Goal: Information Seeking & Learning: Check status

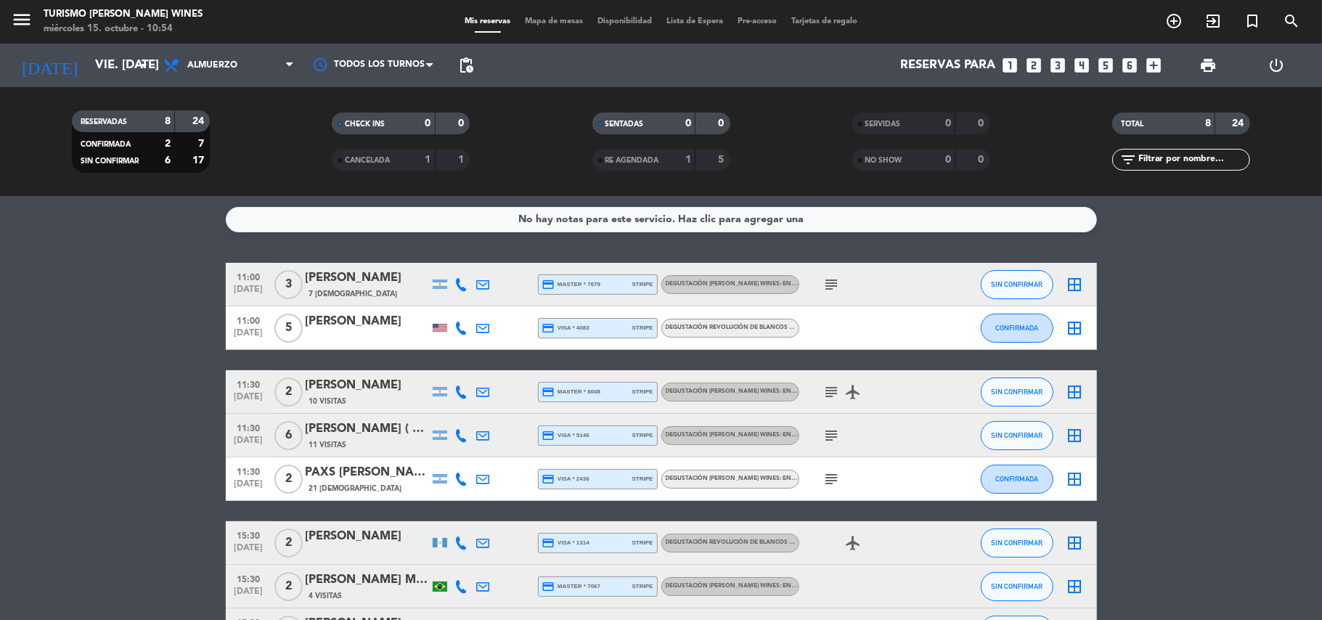
scroll to position [60, 0]
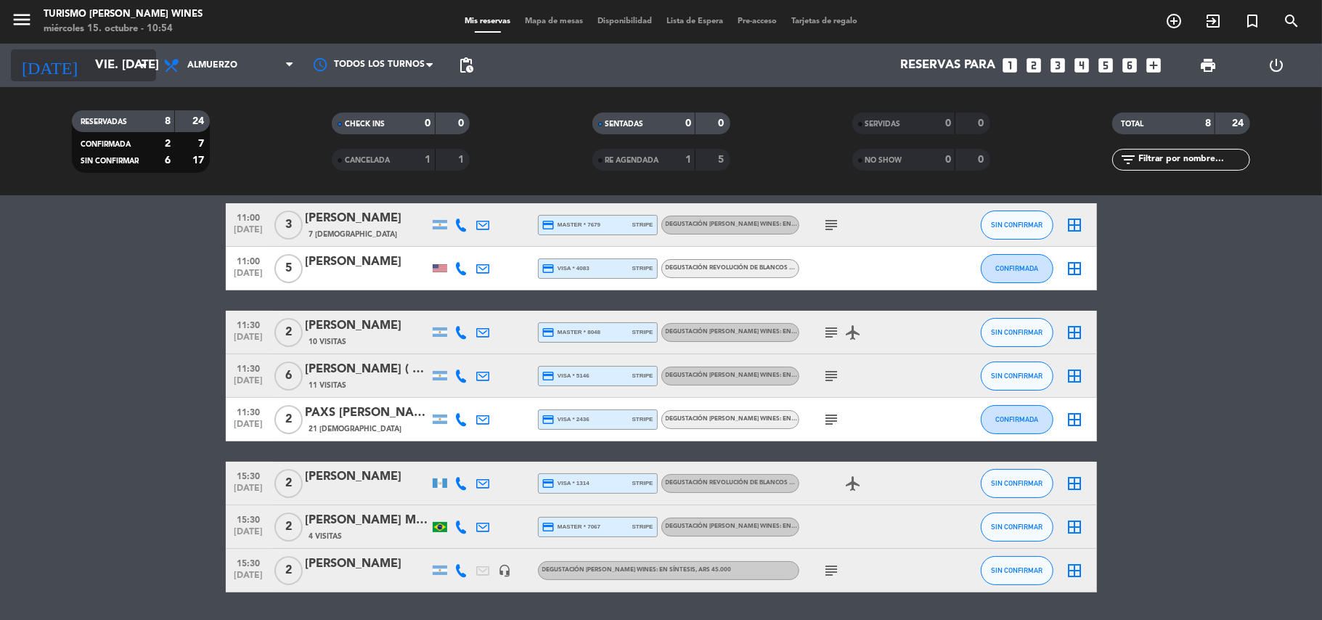
click at [88, 58] on input "vie. [DATE]" at bounding box center [166, 66] width 157 height 28
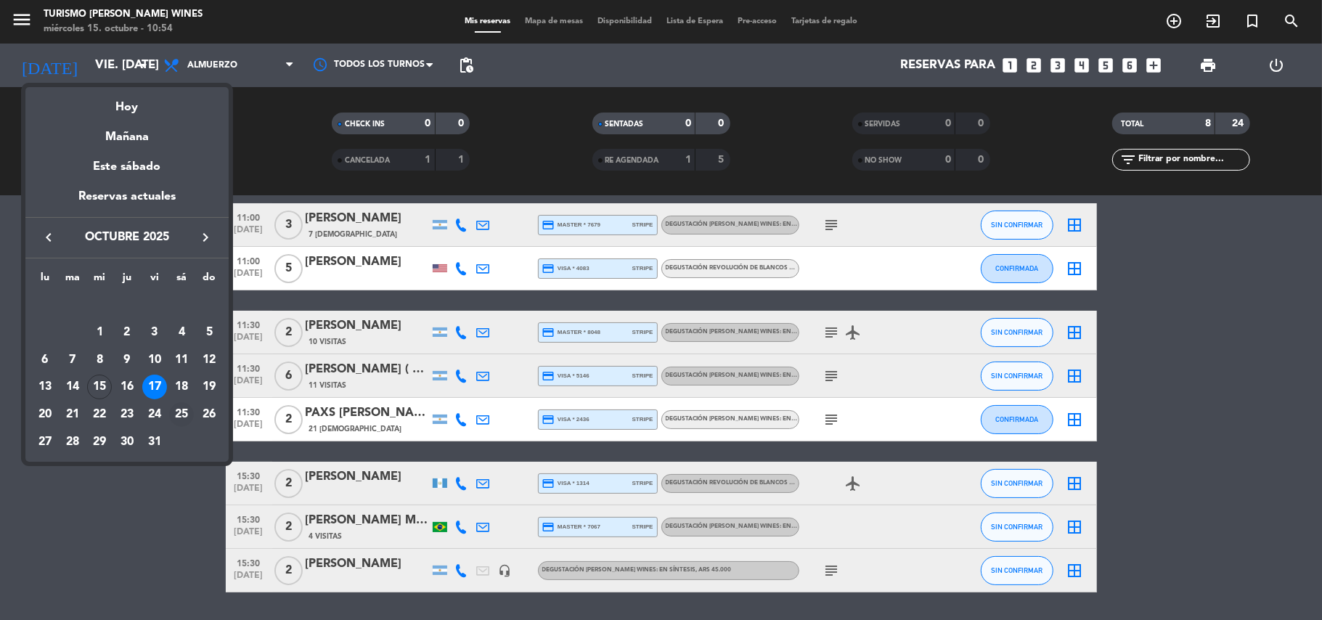
click at [181, 411] on div "25" at bounding box center [181, 414] width 25 height 25
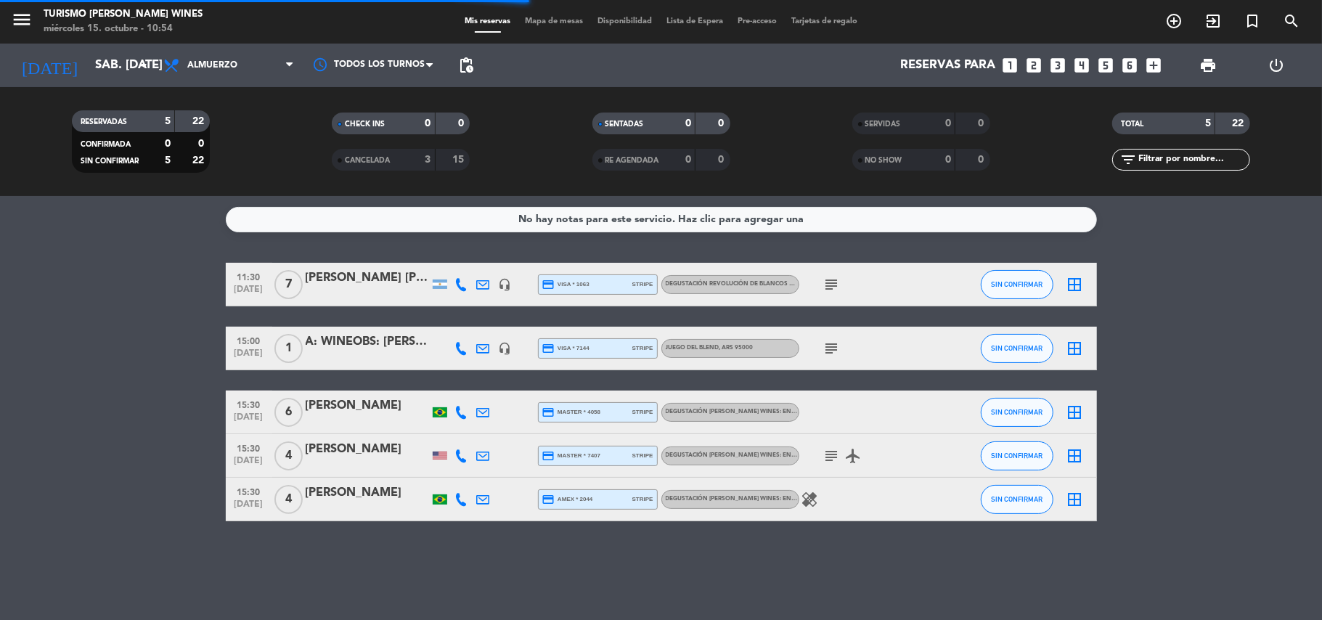
scroll to position [0, 0]
click at [19, 24] on icon "menu" at bounding box center [22, 20] width 22 height 22
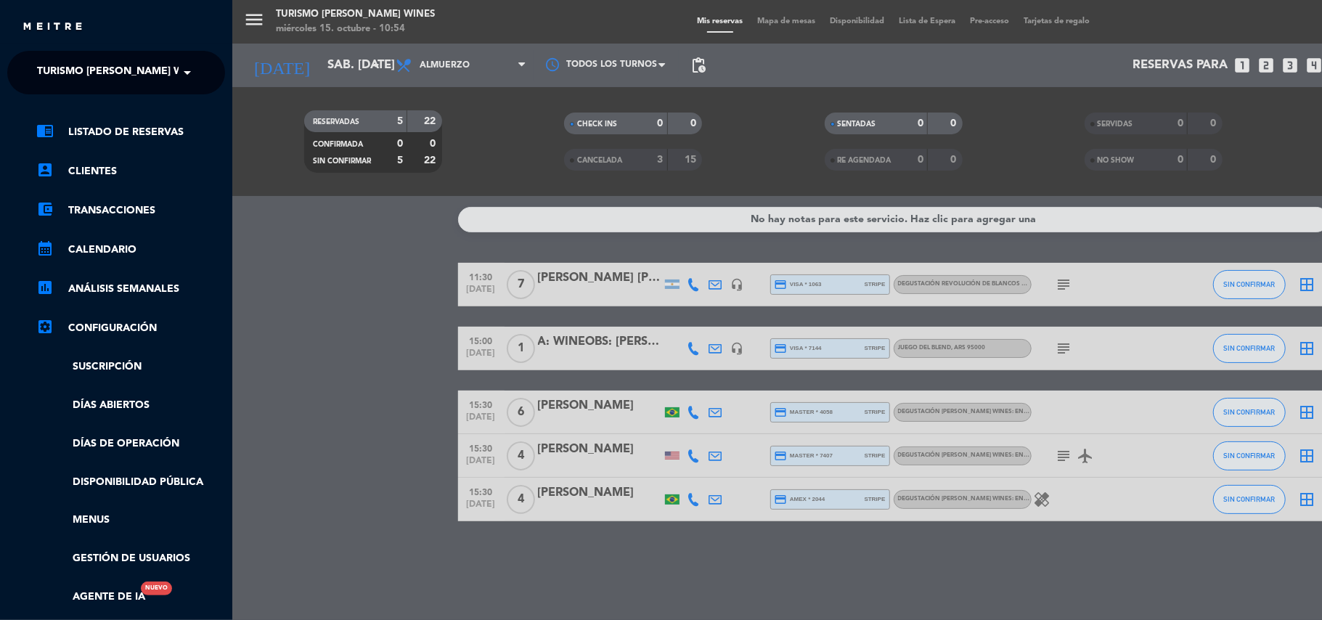
click at [184, 67] on span at bounding box center [191, 72] width 25 height 30
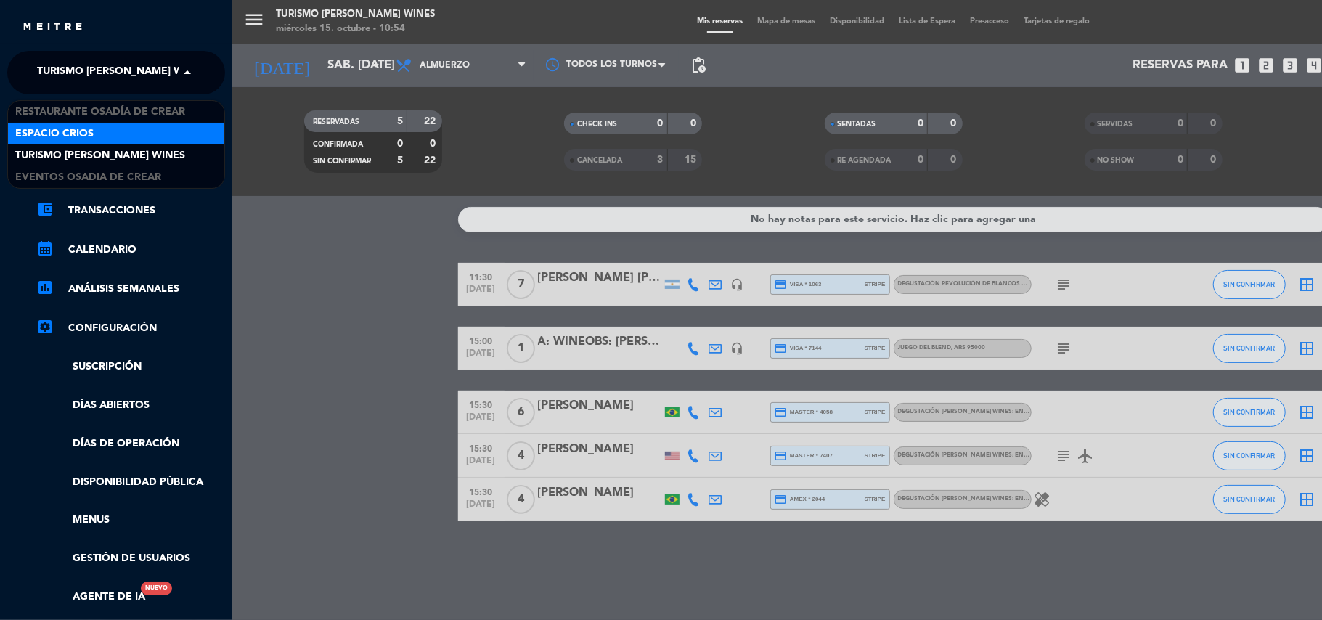
click at [84, 134] on span "Espacio Crios" at bounding box center [54, 134] width 78 height 17
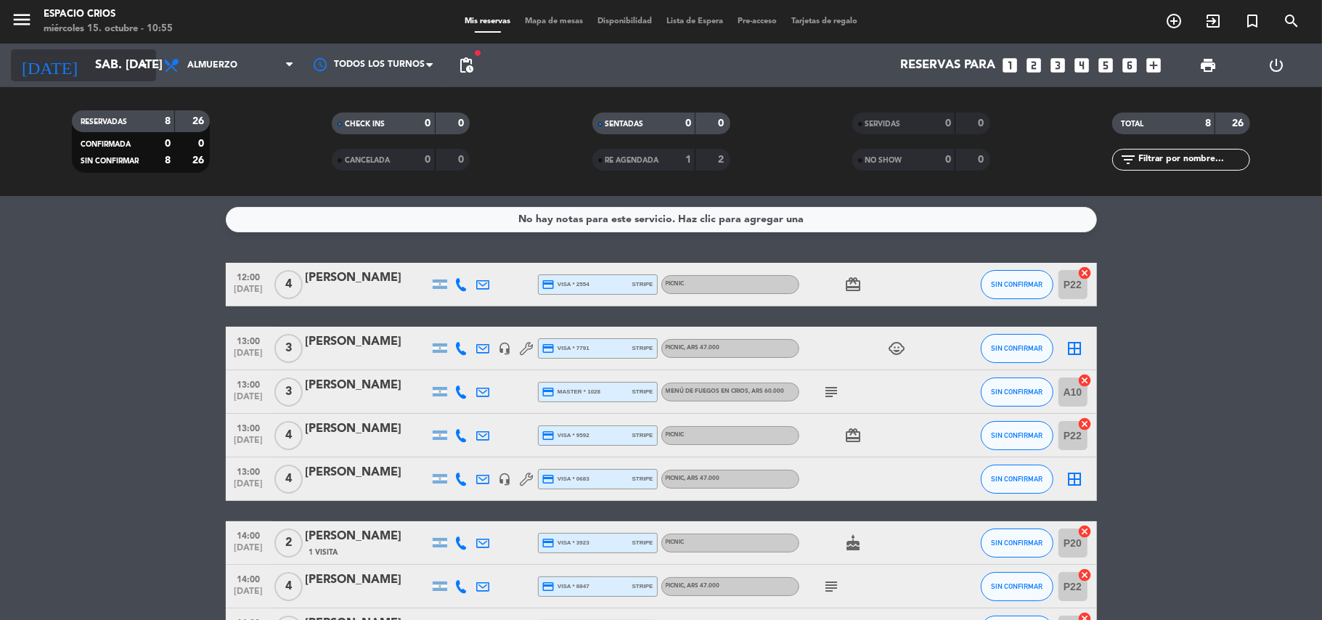
click at [128, 64] on input "sáb. [DATE]" at bounding box center [166, 66] width 157 height 28
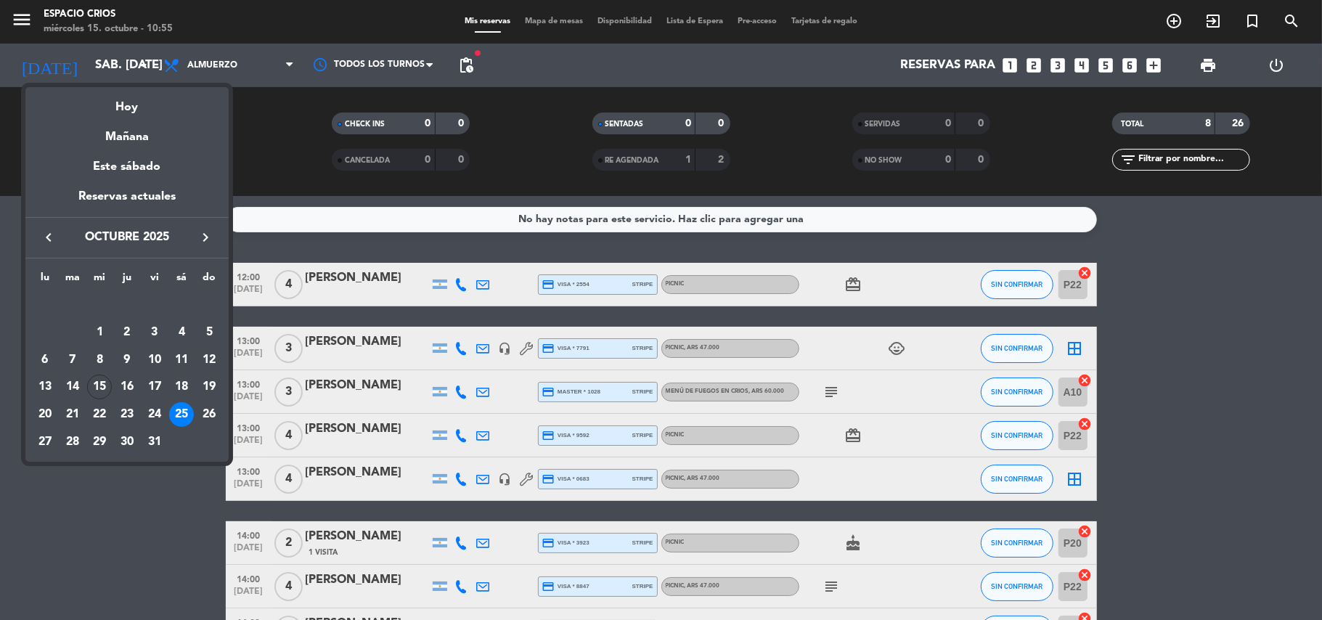
click at [200, 237] on icon "keyboard_arrow_right" at bounding box center [205, 237] width 17 height 17
click at [183, 303] on div "1" at bounding box center [181, 304] width 25 height 25
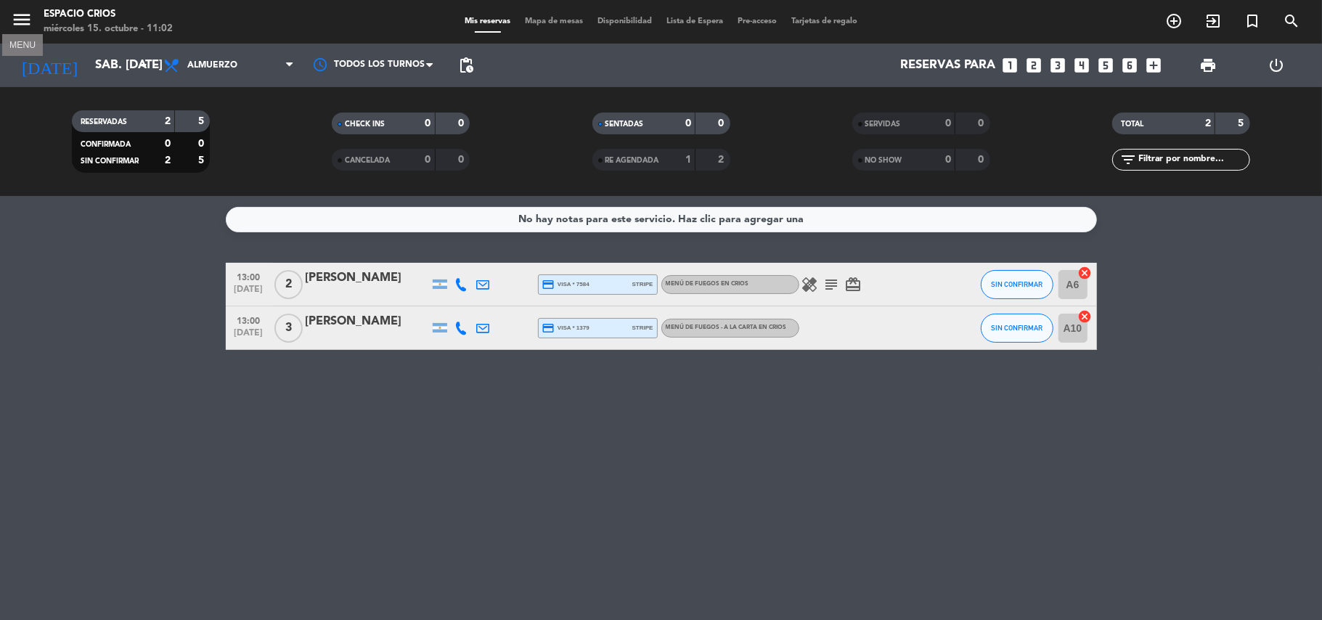
click at [27, 20] on icon "menu" at bounding box center [22, 20] width 22 height 22
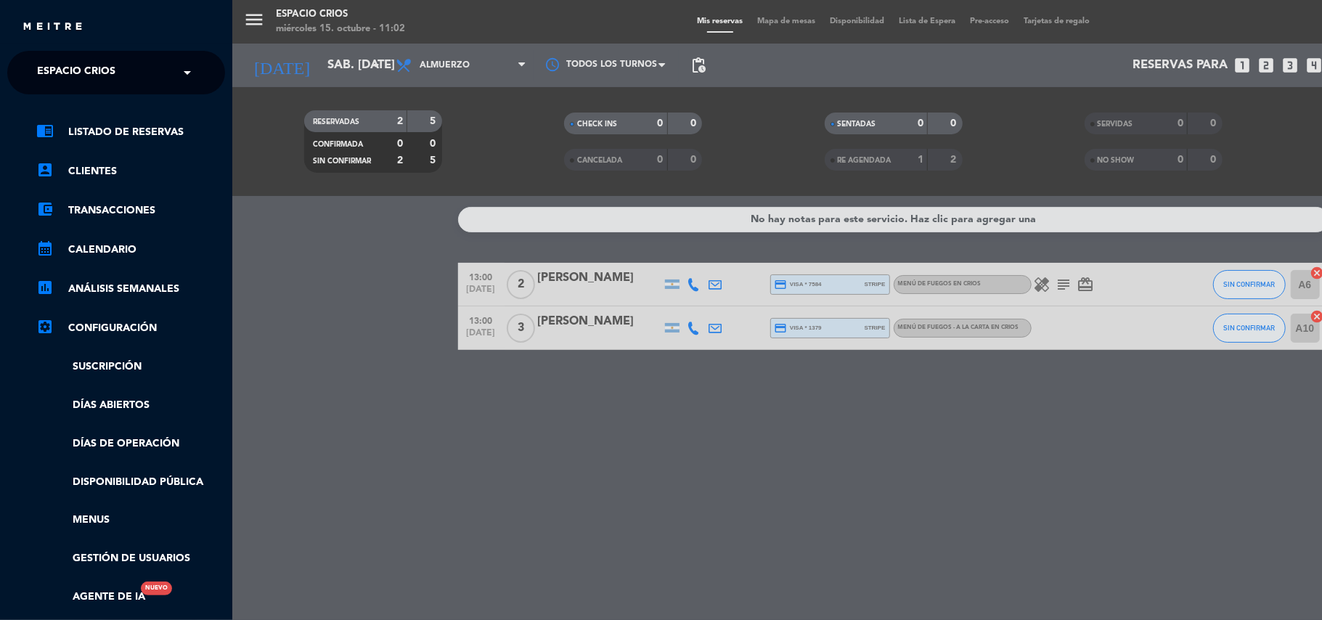
click at [179, 70] on span at bounding box center [191, 72] width 25 height 30
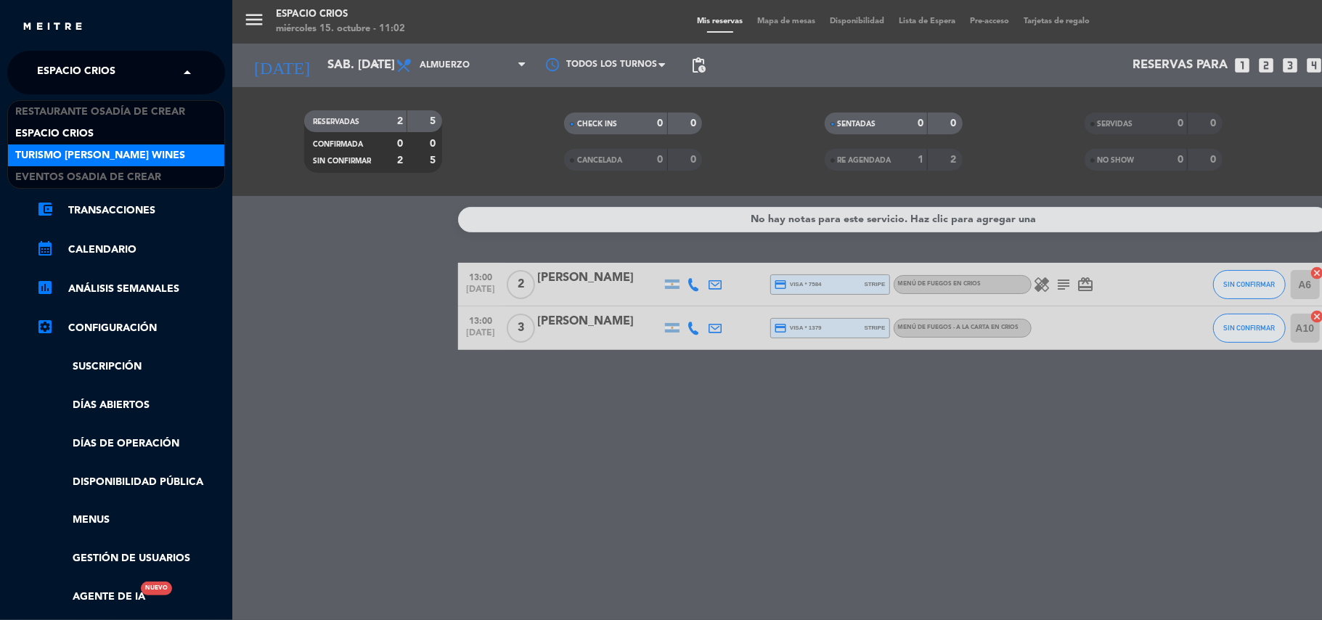
click at [140, 157] on span "Turismo [PERSON_NAME] Wines" at bounding box center [100, 155] width 170 height 17
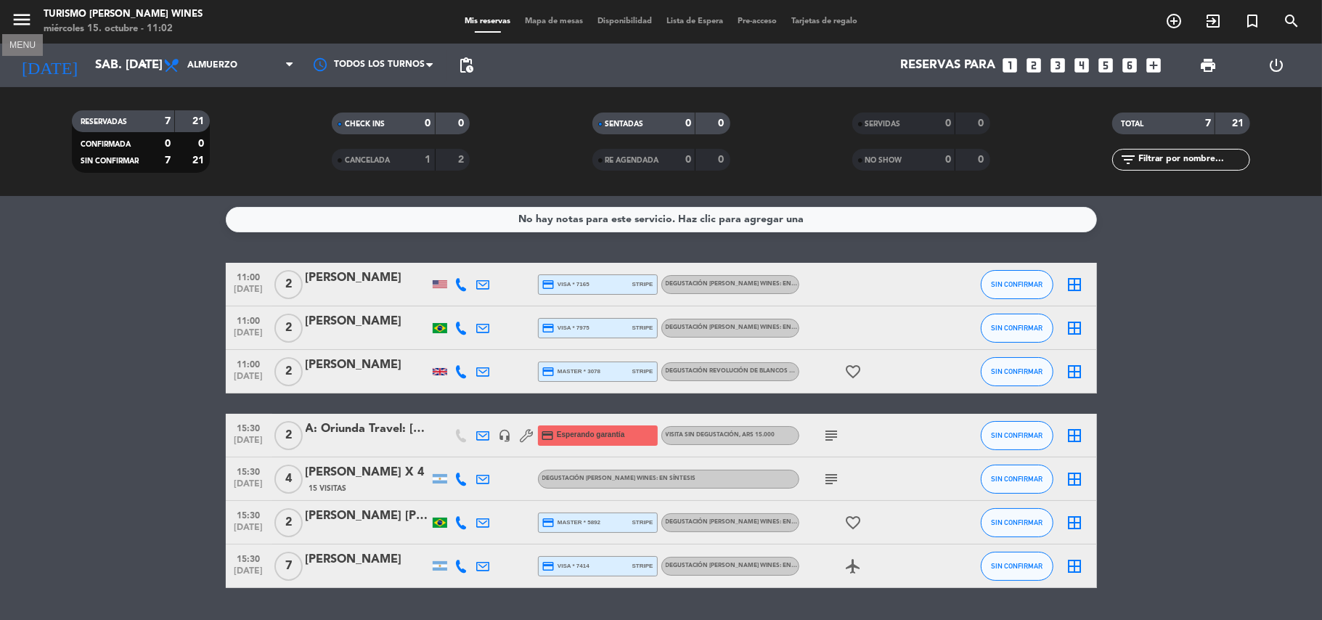
click at [15, 15] on icon "menu" at bounding box center [22, 20] width 22 height 22
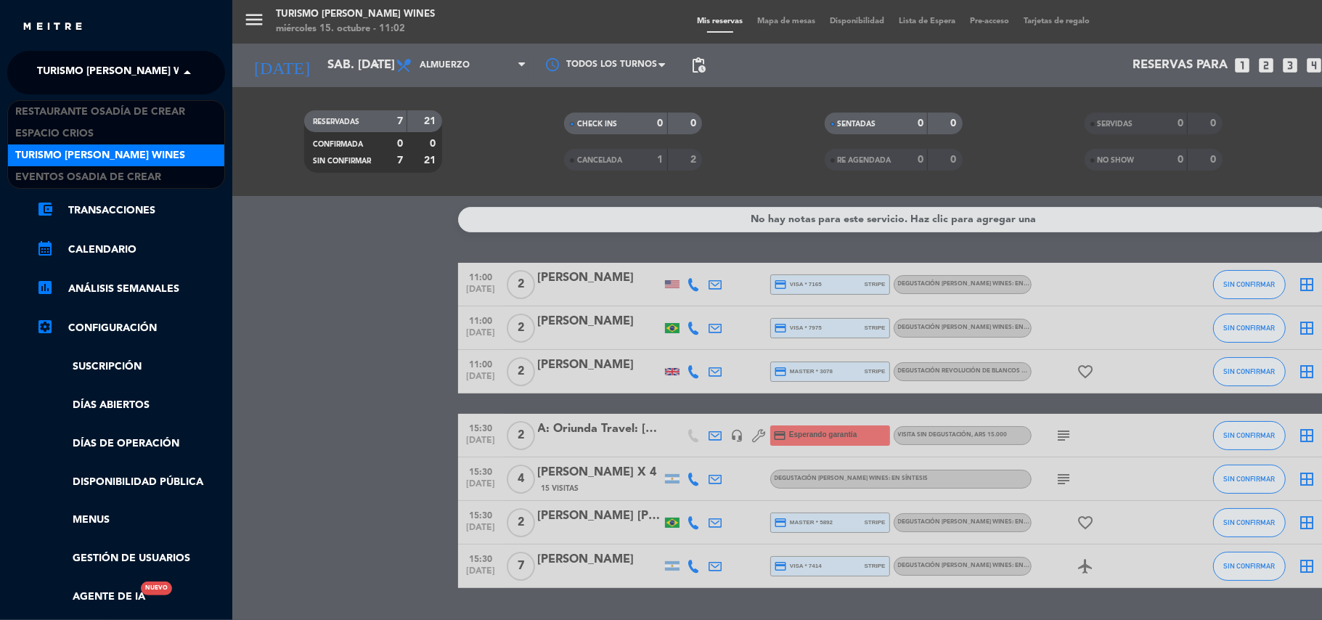
click at [186, 65] on span at bounding box center [191, 72] width 25 height 30
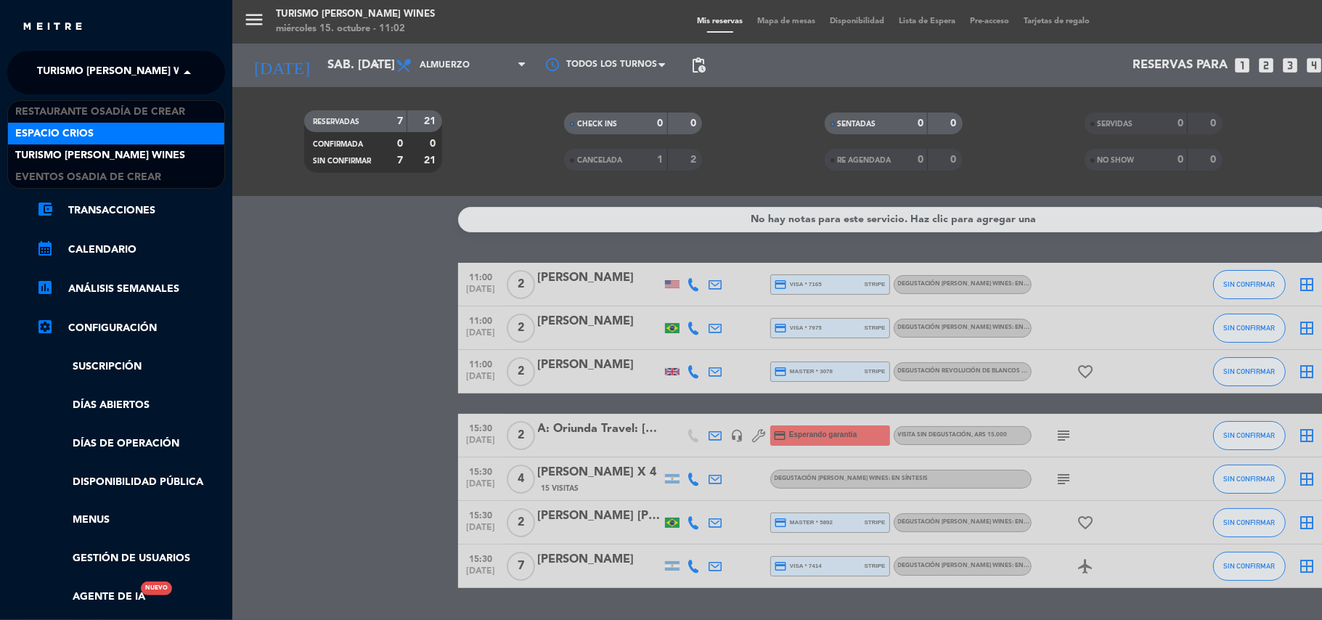
click at [83, 132] on span "Espacio Crios" at bounding box center [54, 134] width 78 height 17
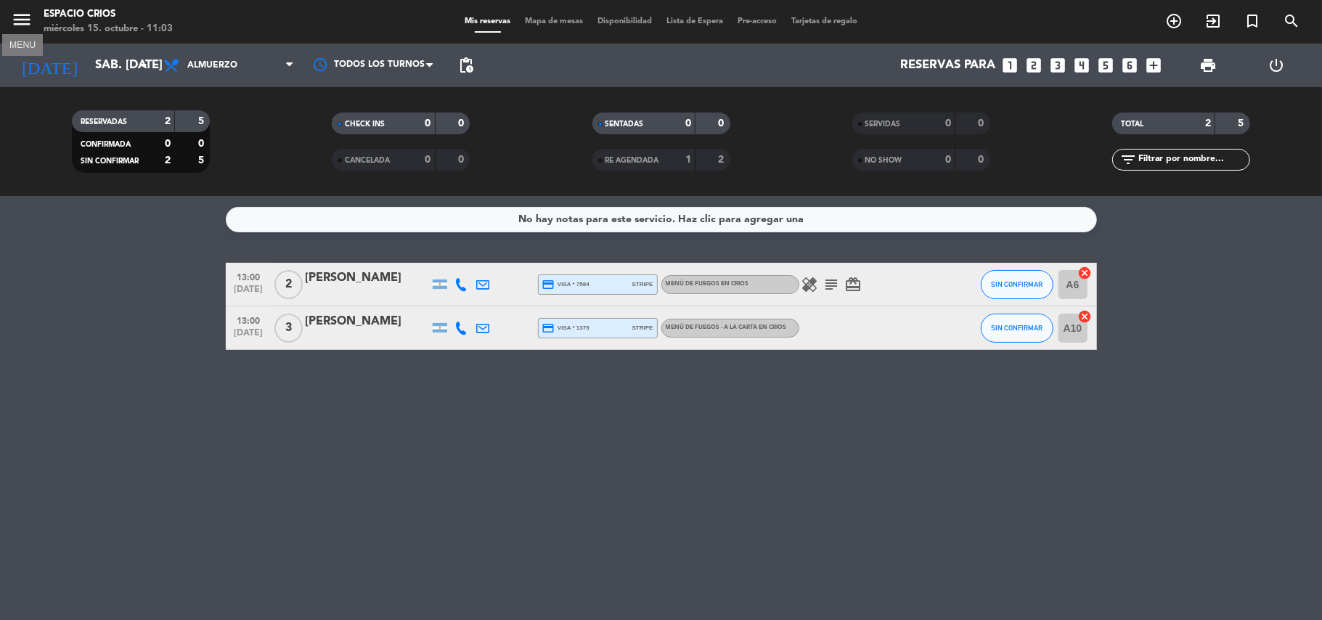
click at [17, 20] on icon "menu" at bounding box center [22, 20] width 22 height 22
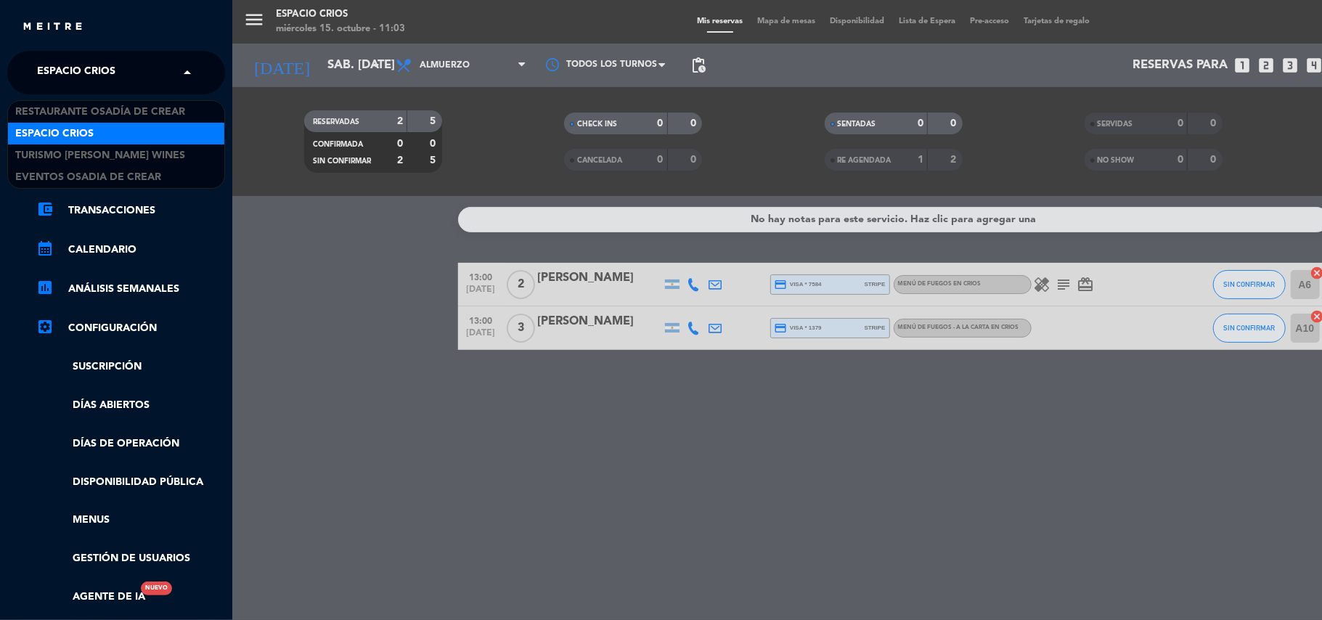
click at [184, 71] on span at bounding box center [191, 72] width 25 height 30
click at [81, 137] on span "Espacio Crios" at bounding box center [54, 134] width 78 height 17
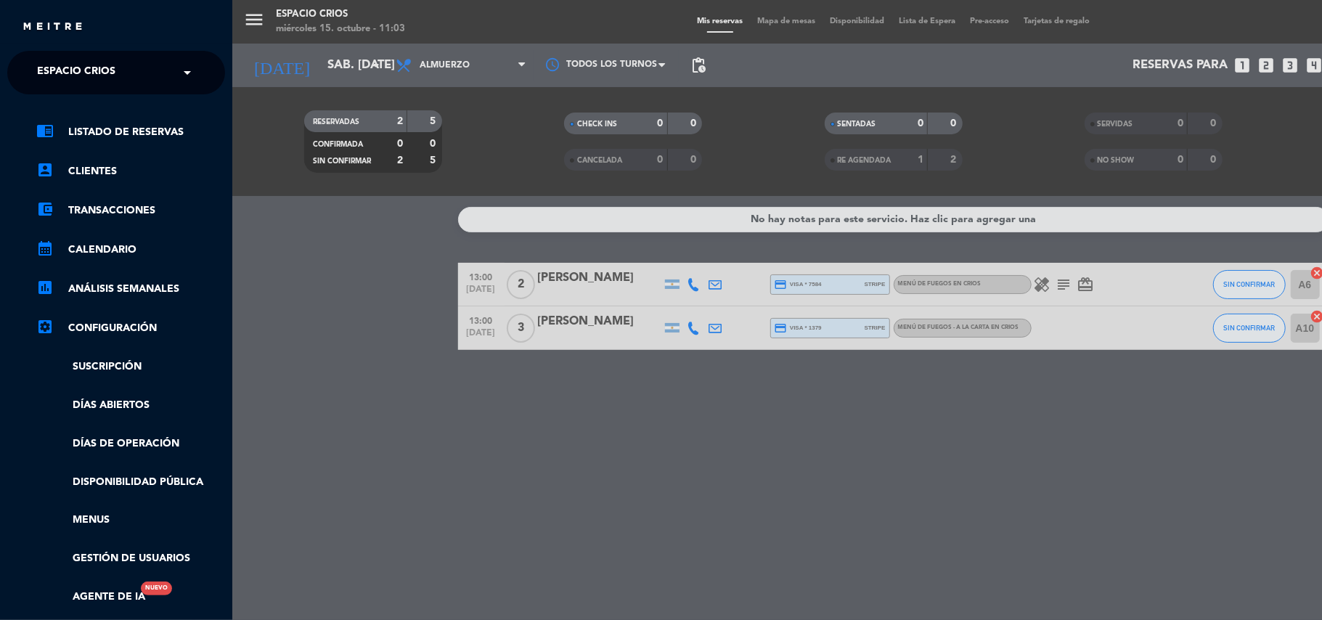
click at [181, 75] on span at bounding box center [191, 72] width 25 height 30
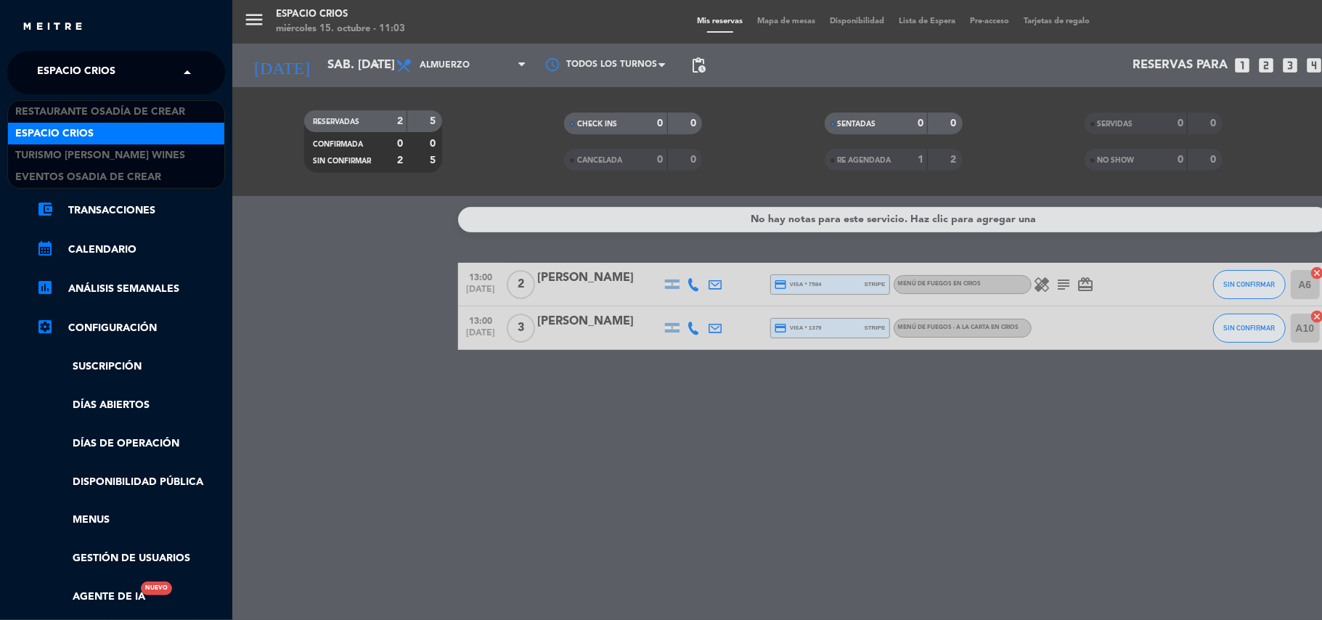
click at [103, 134] on div "Espacio Crios" at bounding box center [116, 134] width 216 height 22
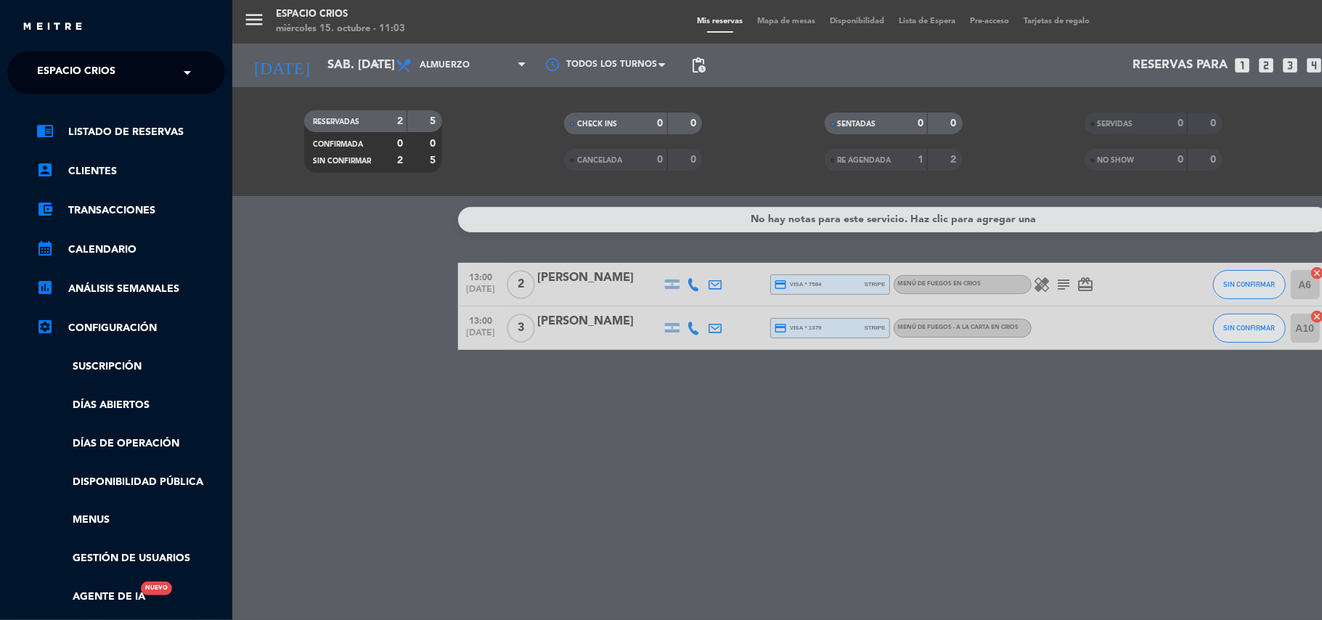
click at [179, 62] on span at bounding box center [191, 72] width 25 height 30
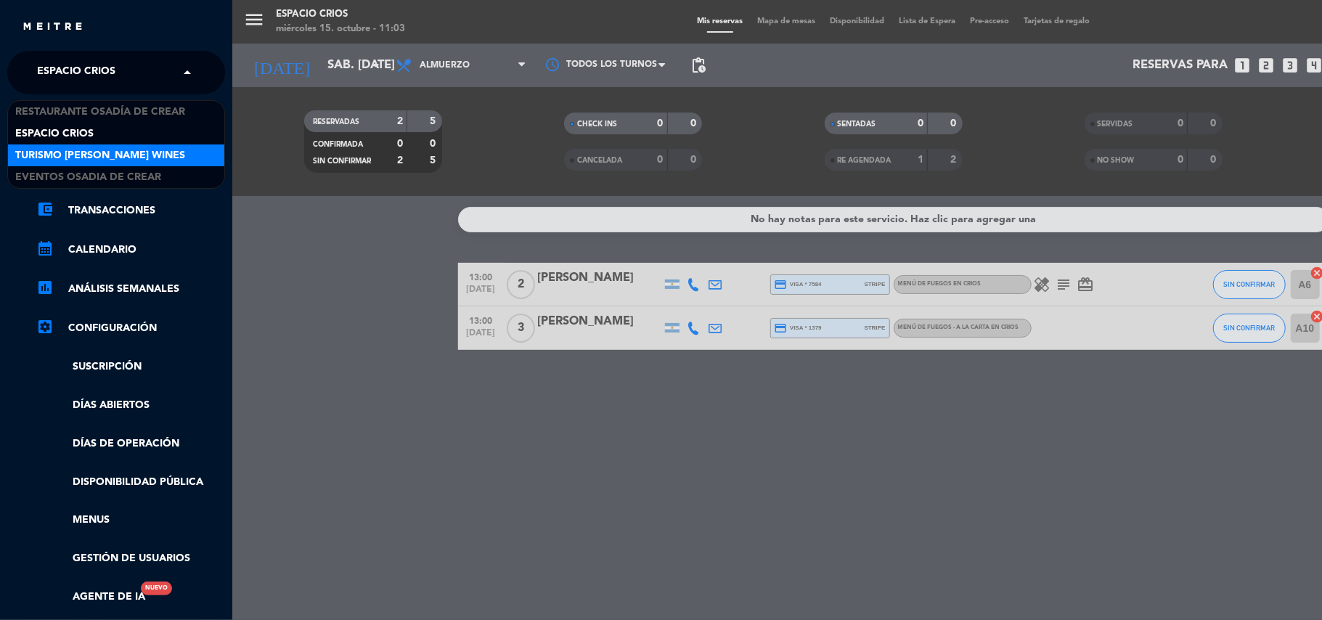
click at [94, 145] on div "Turismo [PERSON_NAME] Wines" at bounding box center [116, 155] width 216 height 22
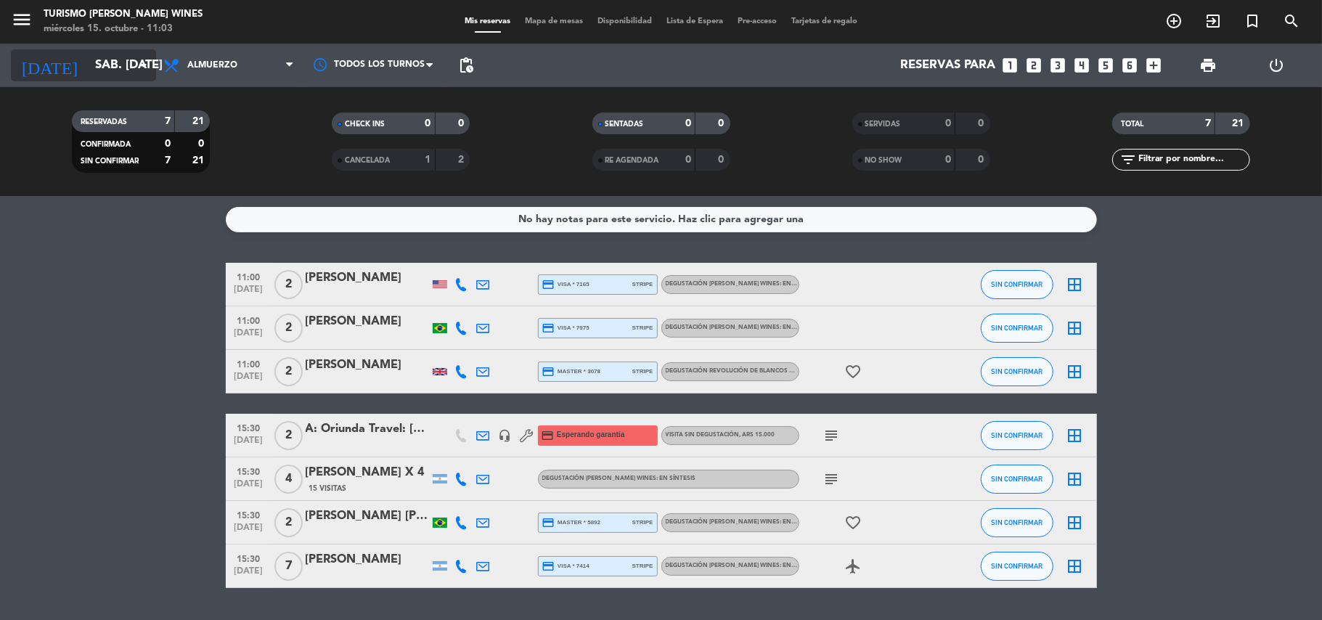
click at [105, 61] on input "sáb. [DATE]" at bounding box center [166, 66] width 157 height 28
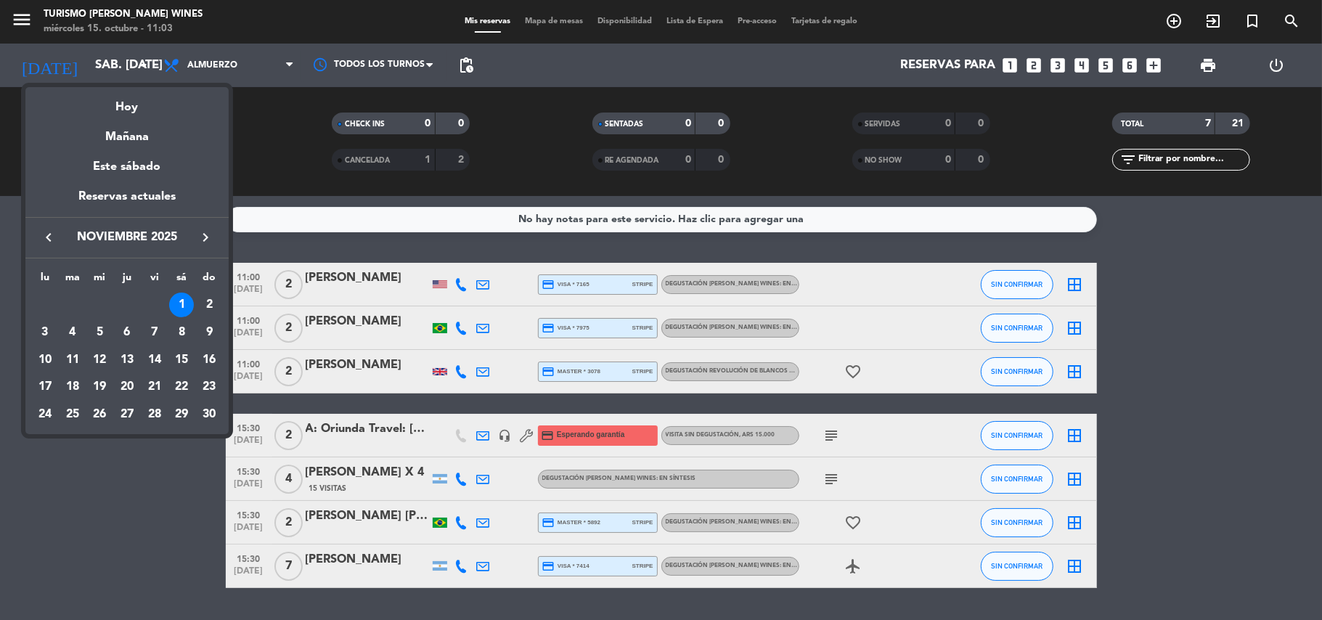
click at [42, 233] on icon "keyboard_arrow_left" at bounding box center [48, 237] width 17 height 17
click at [129, 387] on div "16" at bounding box center [127, 386] width 25 height 25
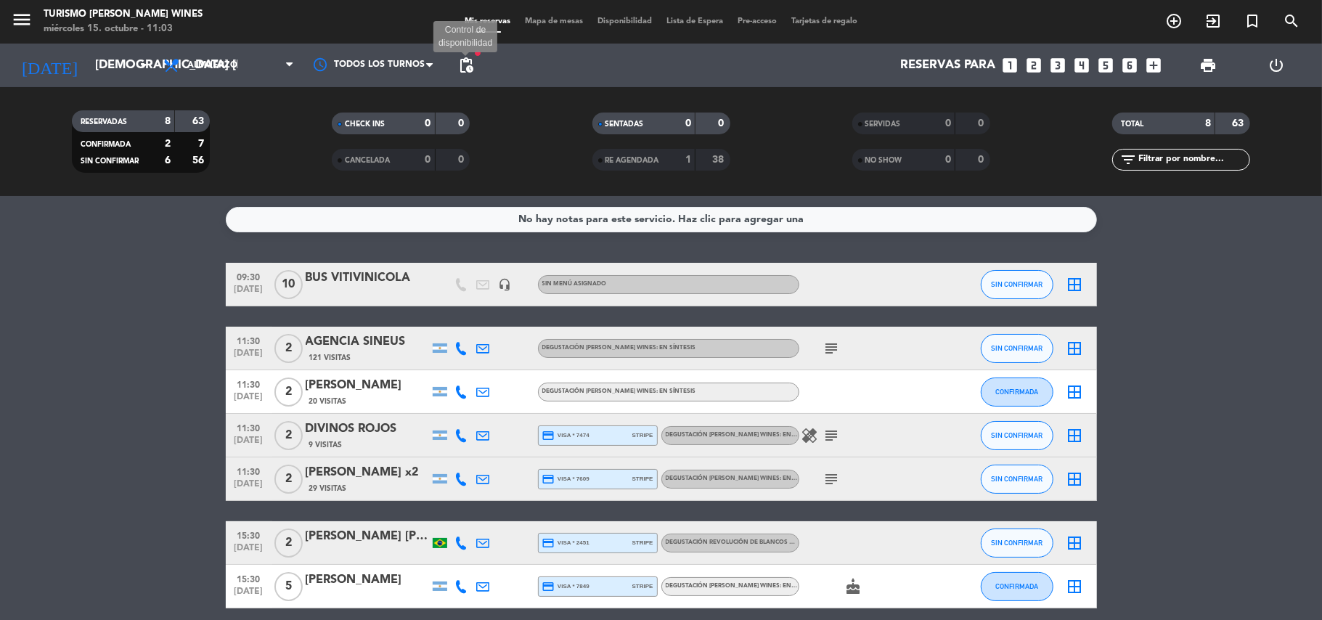
click at [467, 64] on span "pending_actions" at bounding box center [465, 65] width 17 height 17
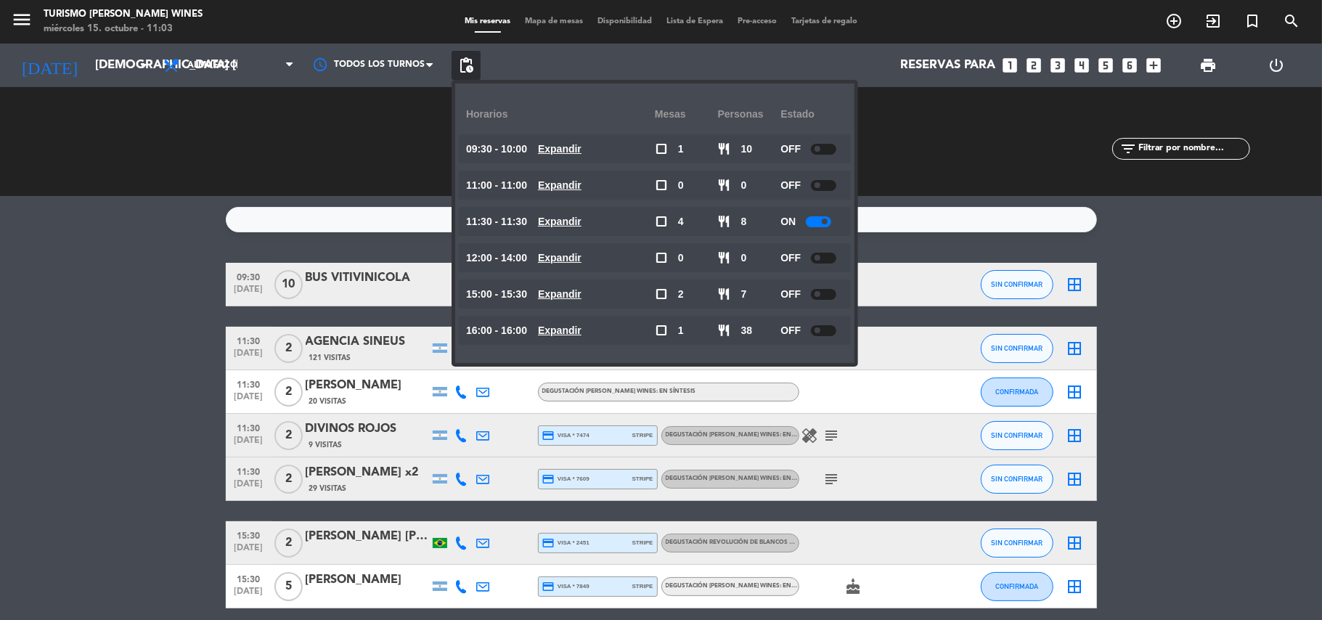
click at [250, 172] on div "RESERVADAS 8 63 CONFIRMADA 2 7 SIN CONFIRMAR 6 56" at bounding box center [141, 142] width 260 height 80
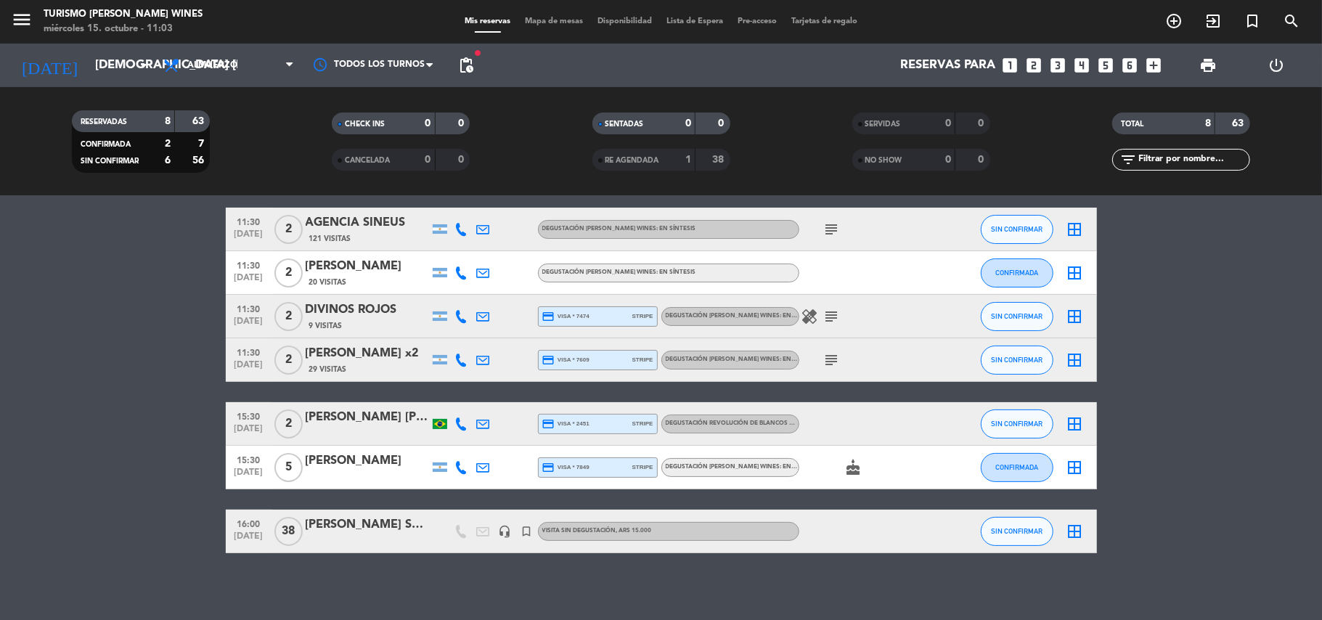
scroll to position [123, 0]
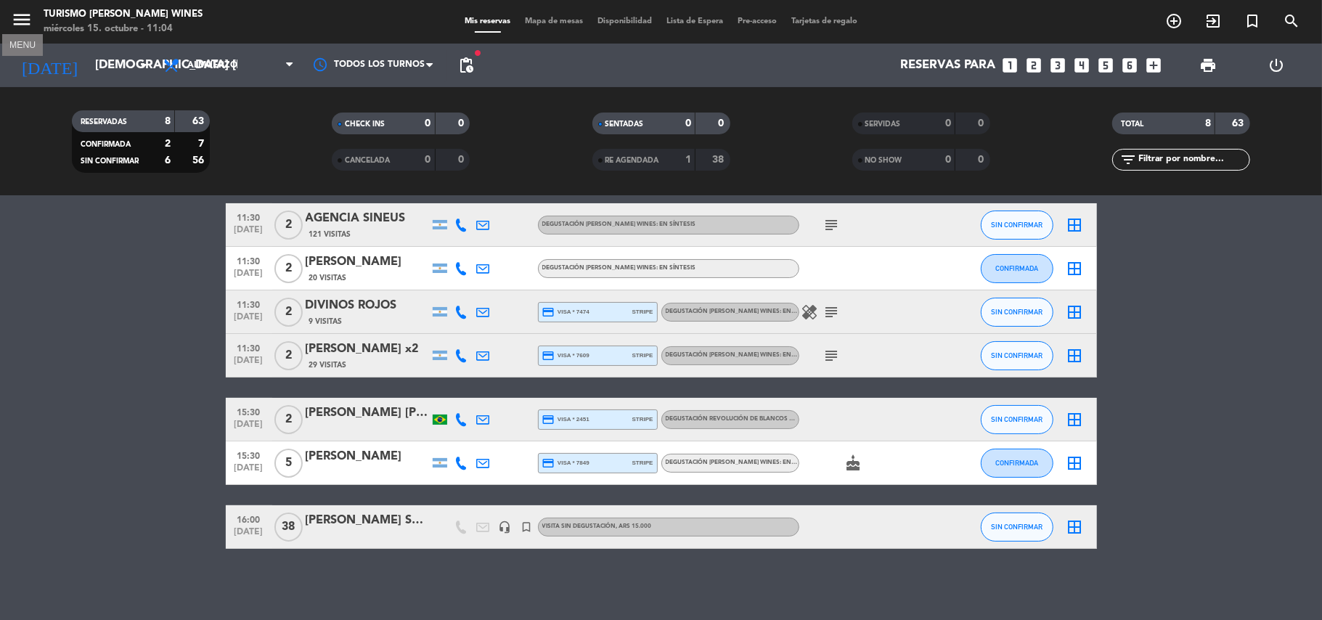
click at [15, 22] on icon "menu" at bounding box center [22, 20] width 22 height 22
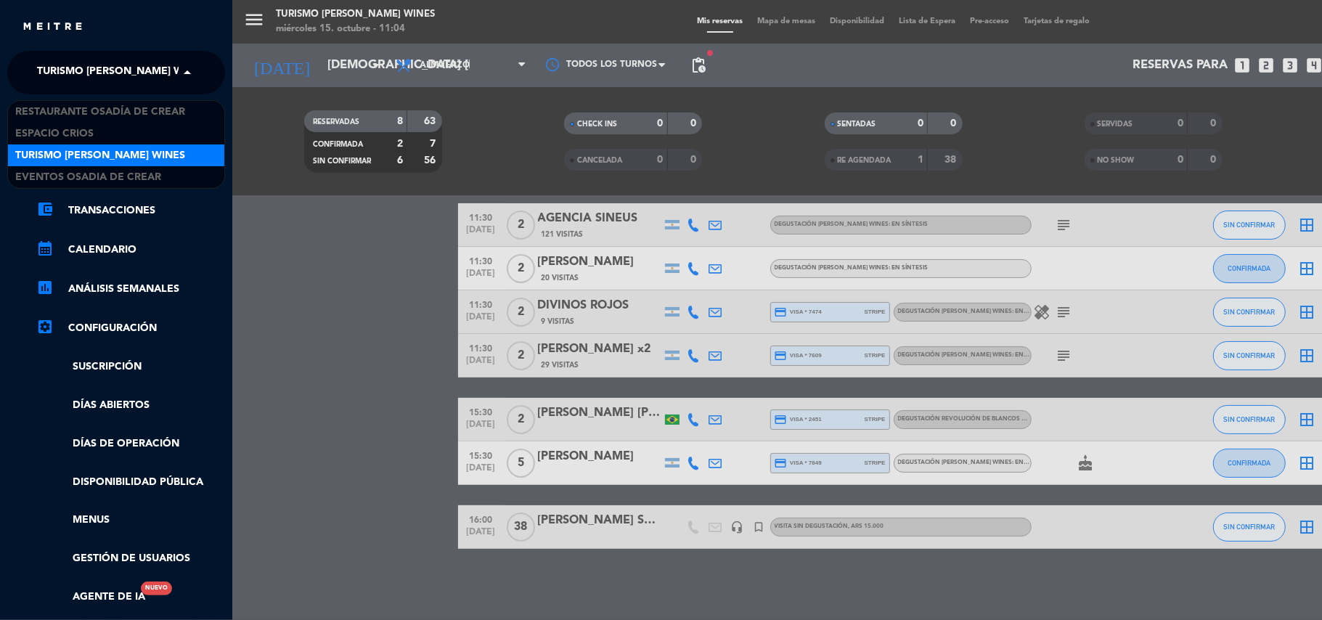
click at [181, 67] on span at bounding box center [191, 72] width 25 height 30
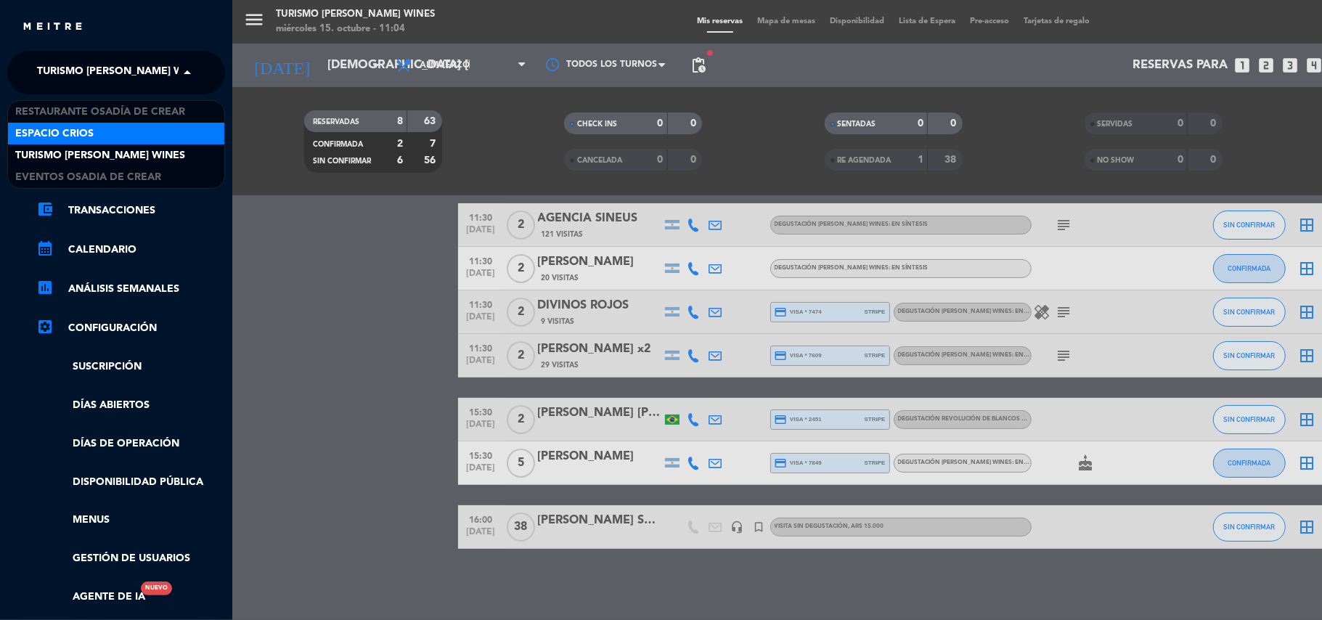
click at [132, 134] on div "Espacio Crios" at bounding box center [116, 134] width 216 height 22
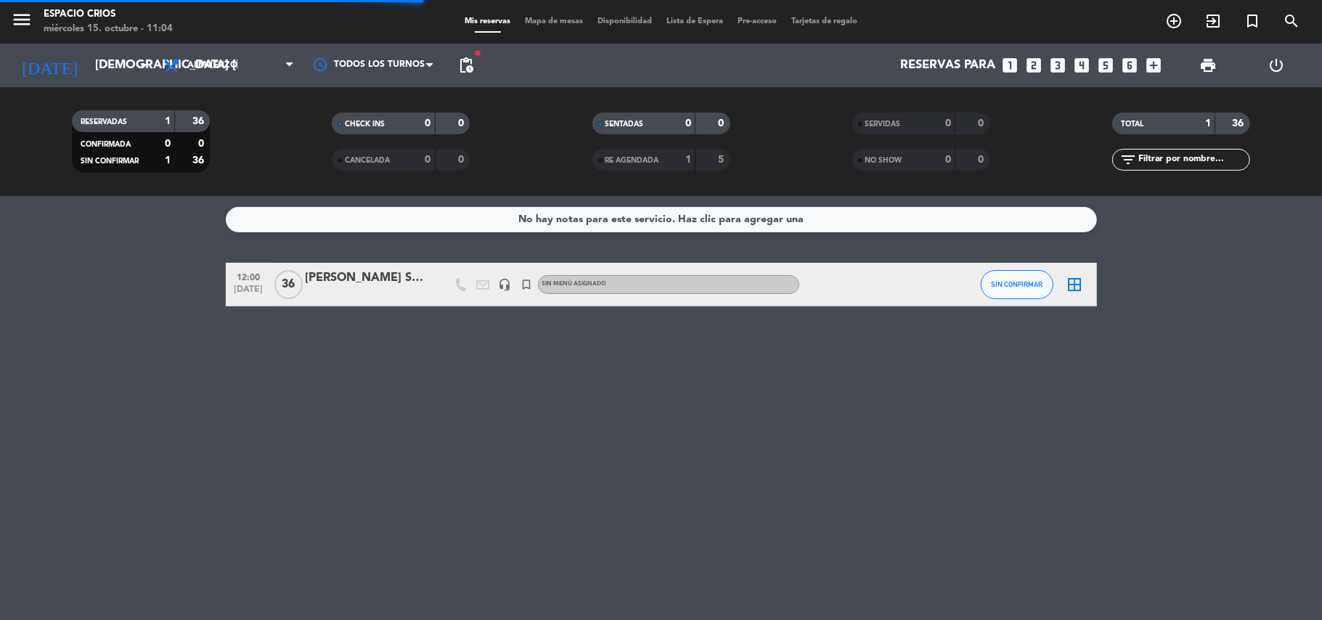
scroll to position [0, 0]
click at [33, 19] on span "menu" at bounding box center [27, 22] width 33 height 34
click at [24, 24] on icon "menu" at bounding box center [22, 20] width 22 height 22
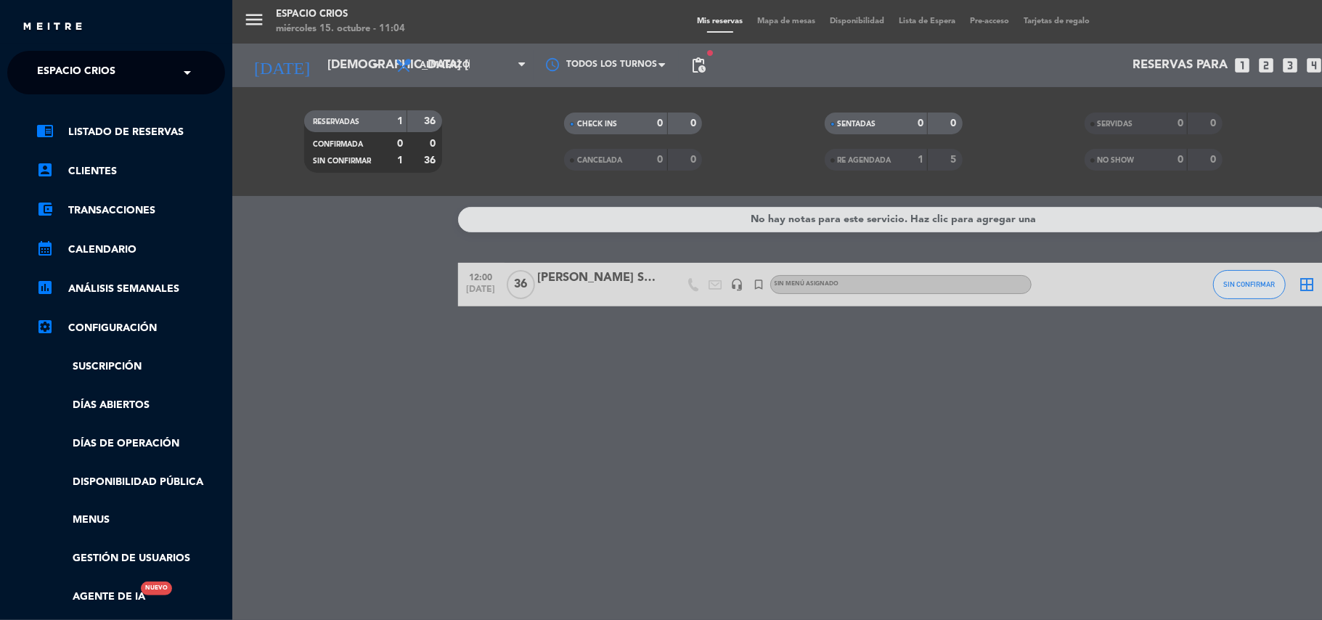
click at [181, 73] on span at bounding box center [191, 72] width 25 height 30
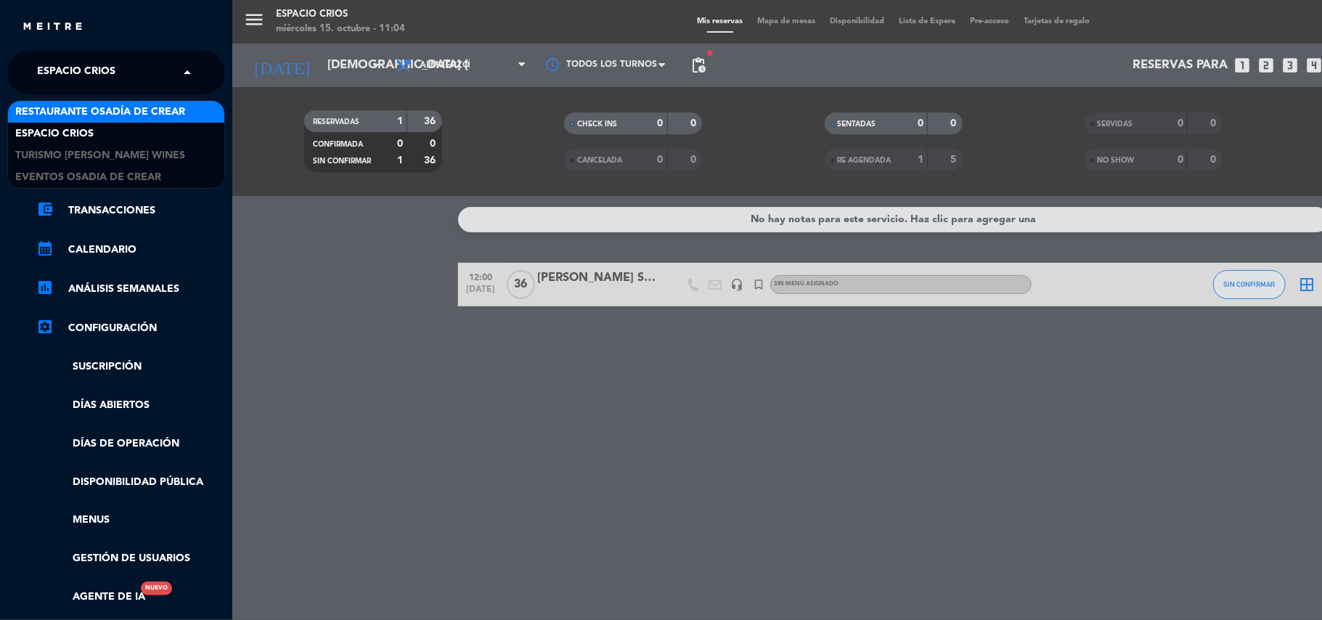
click at [167, 111] on span "Restaurante Osadía de Crear" at bounding box center [100, 112] width 170 height 17
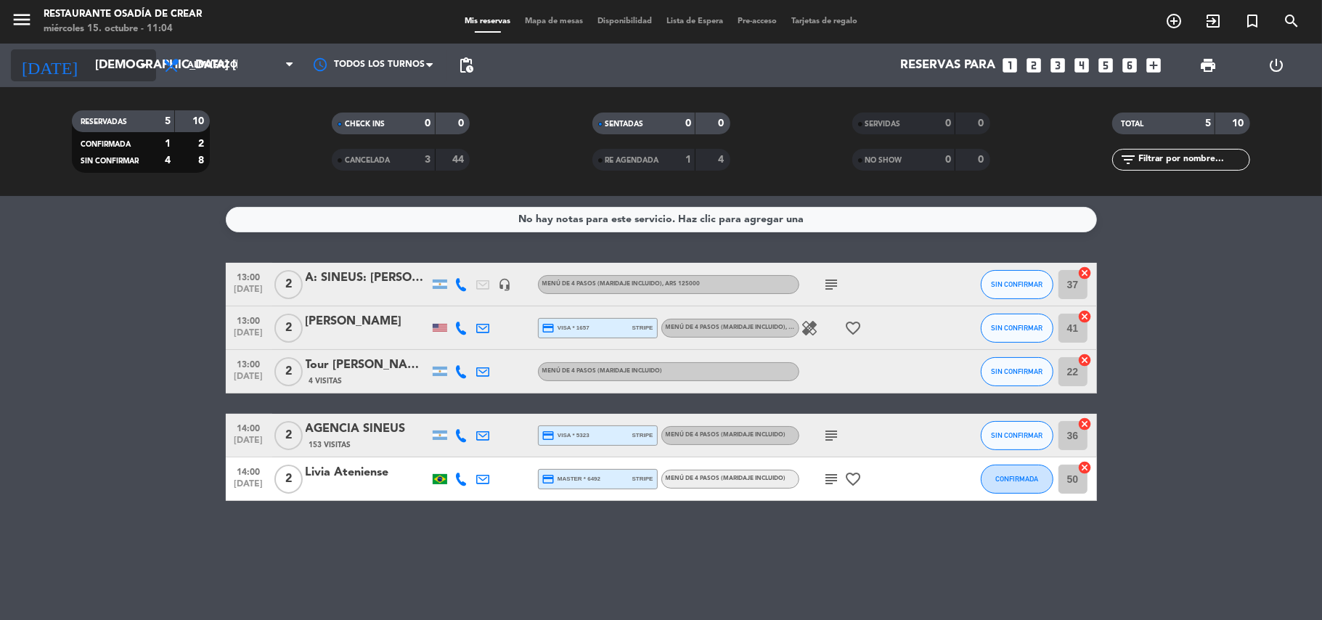
click at [88, 64] on input "[DEMOGRAPHIC_DATA] [DATE]" at bounding box center [166, 66] width 157 height 28
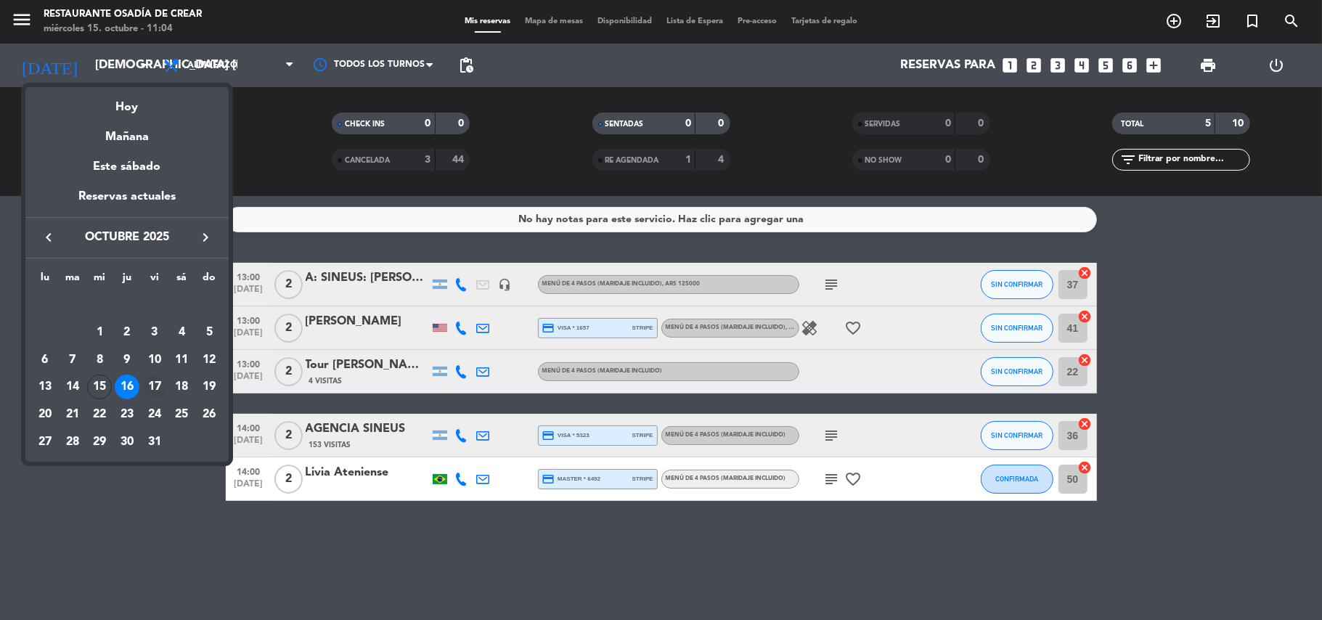
click at [157, 387] on div "17" at bounding box center [154, 386] width 25 height 25
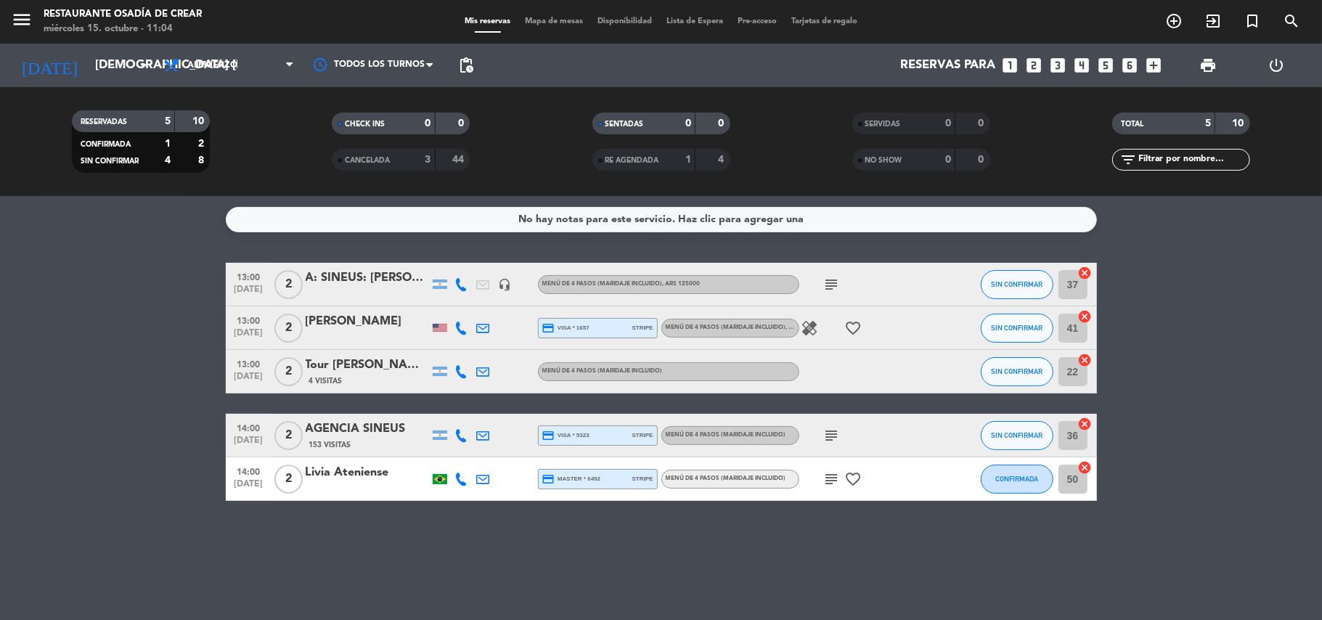
type input "vie. [DATE]"
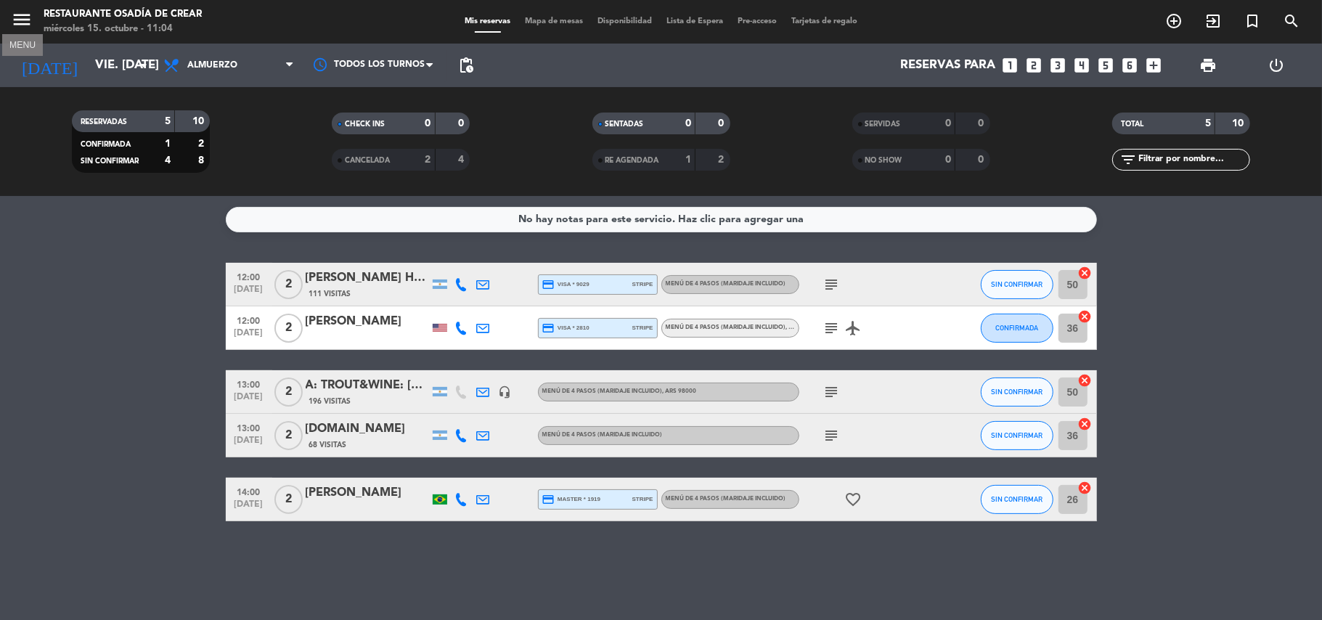
click at [16, 19] on icon "menu" at bounding box center [22, 20] width 22 height 22
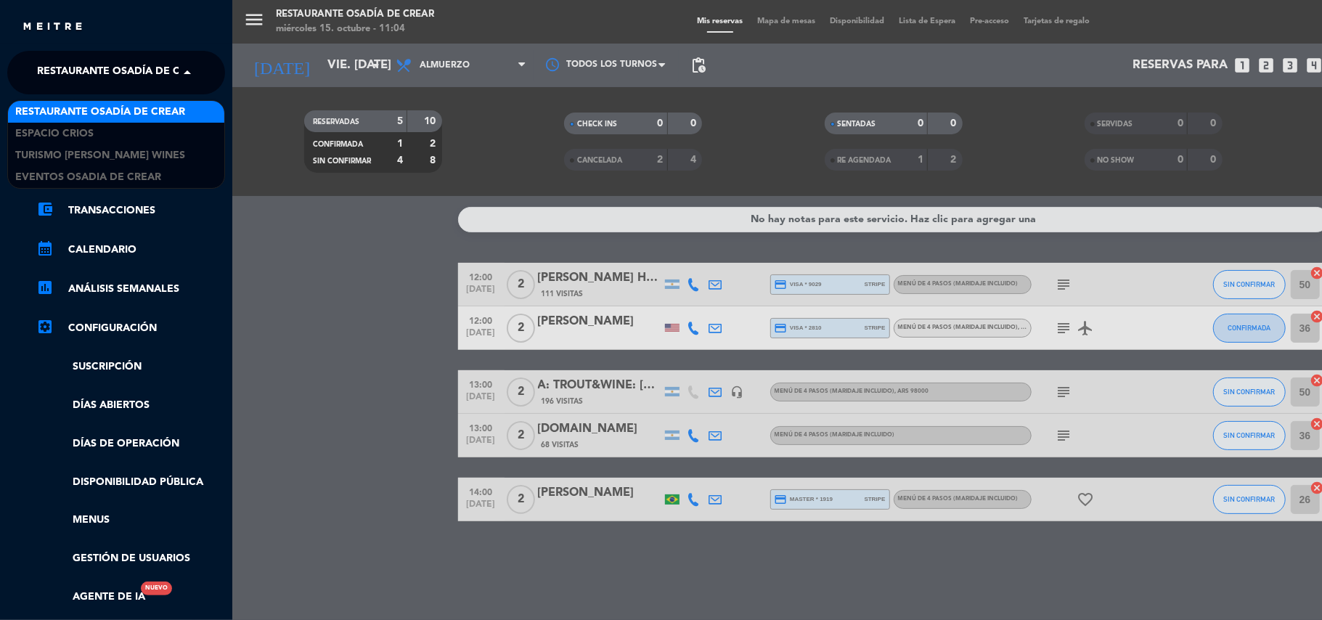
click at [189, 65] on span at bounding box center [191, 72] width 25 height 30
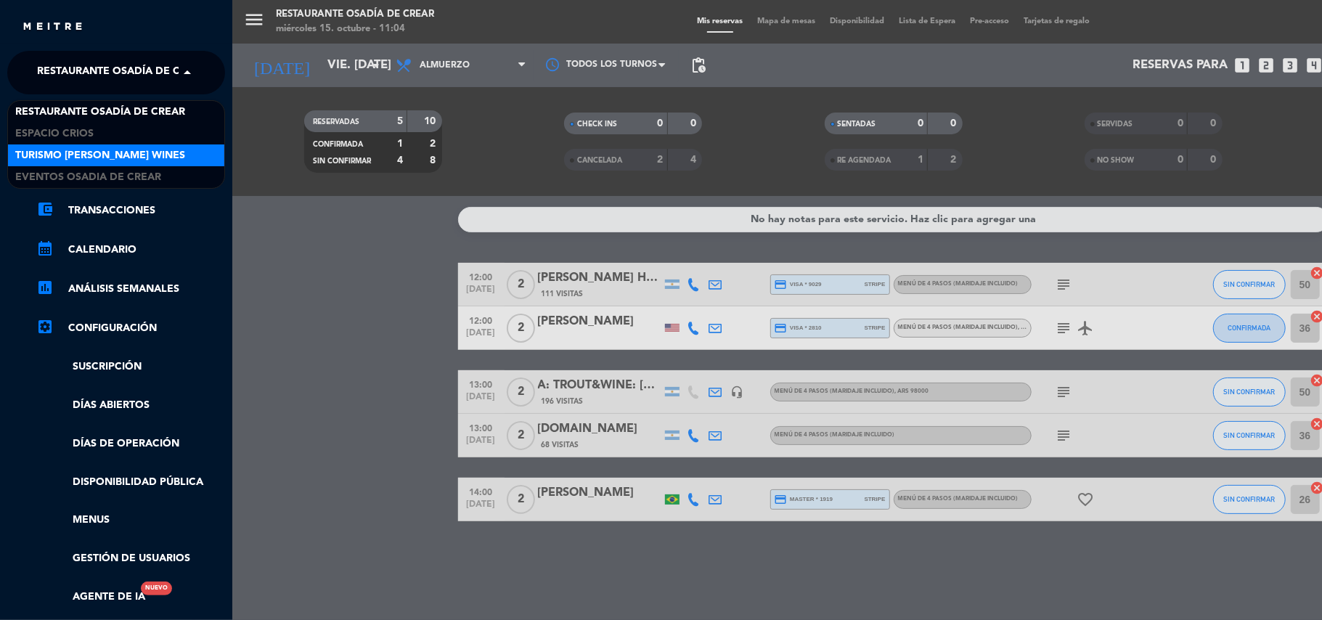
drag, startPoint x: 171, startPoint y: 155, endPoint x: 189, endPoint y: 155, distance: 17.4
click at [172, 155] on span "Turismo [PERSON_NAME] Wines" at bounding box center [100, 155] width 170 height 17
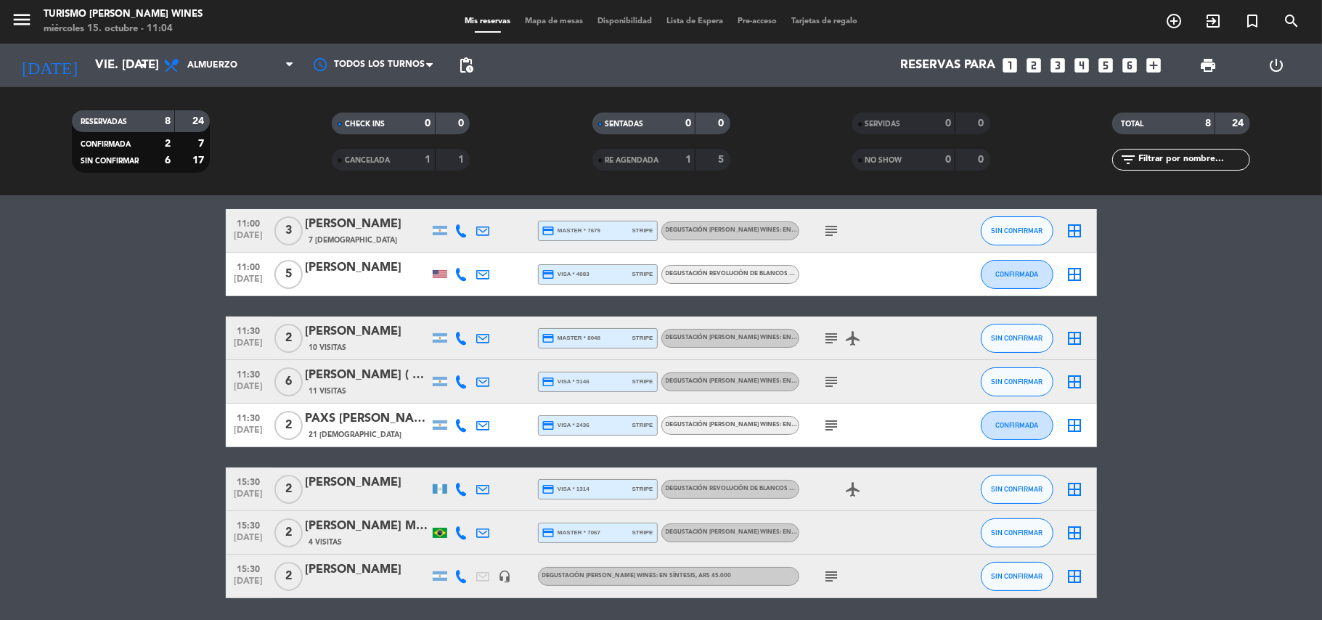
scroll to position [103, 0]
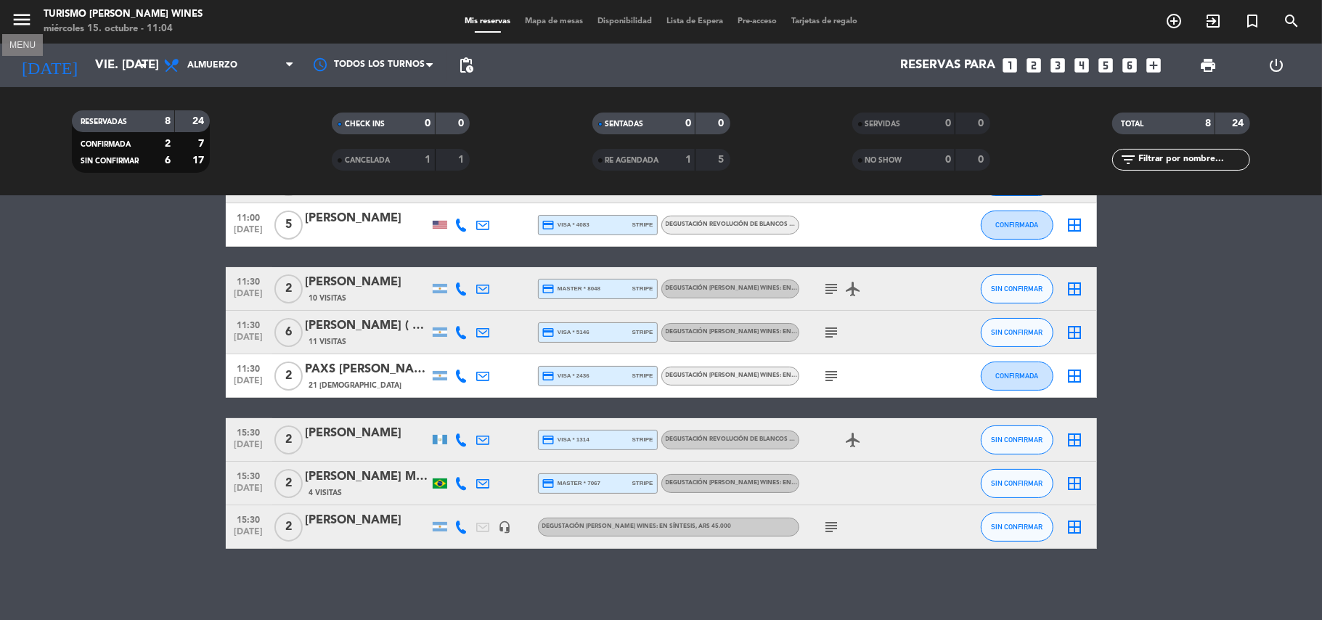
click at [12, 17] on icon "menu" at bounding box center [22, 20] width 22 height 22
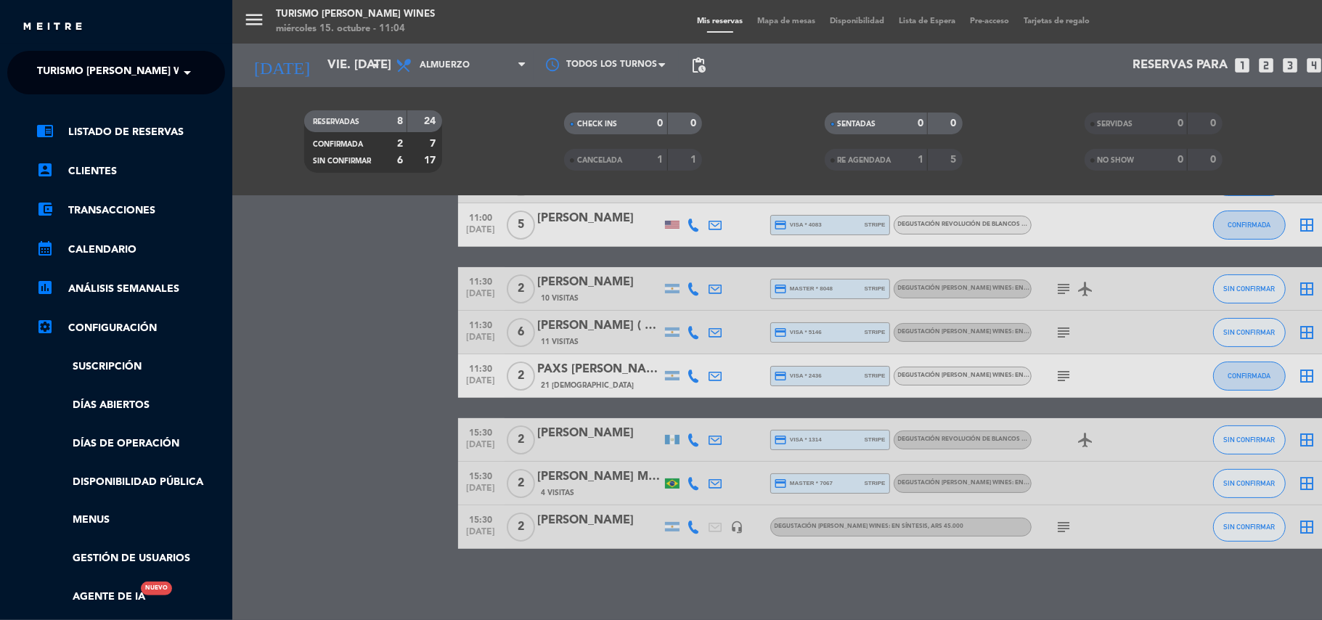
click at [183, 70] on span at bounding box center [191, 72] width 25 height 30
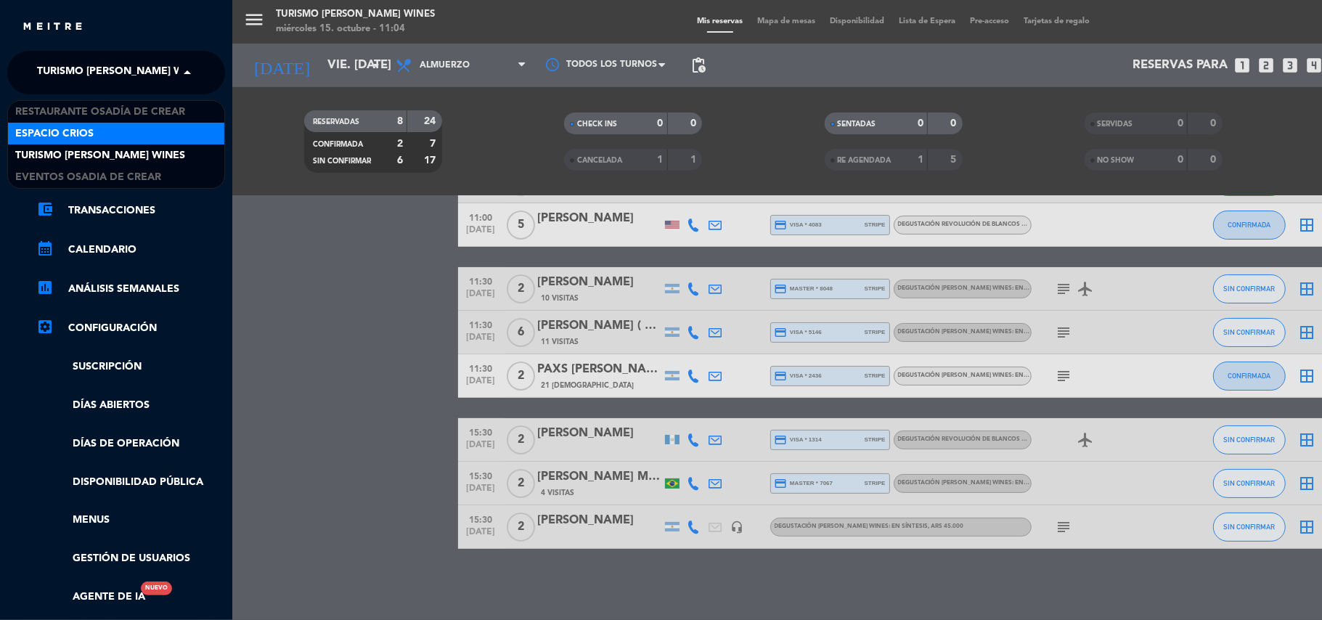
click at [134, 132] on div "Espacio Crios" at bounding box center [116, 134] width 216 height 22
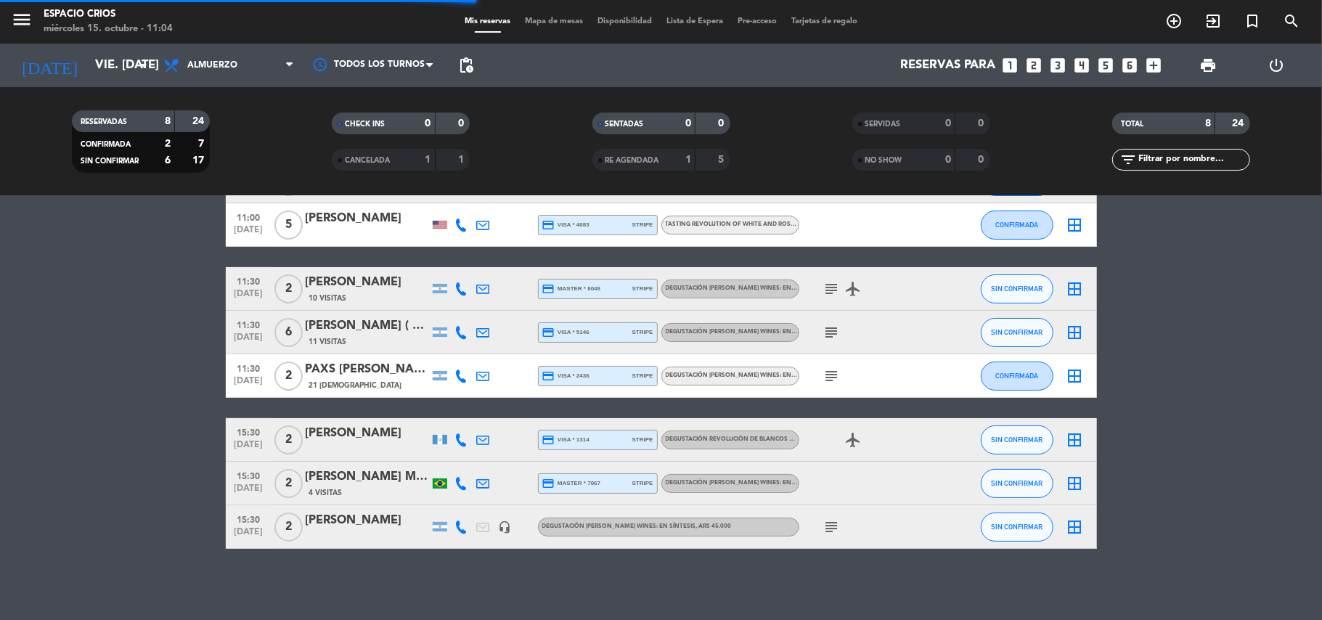
scroll to position [60, 0]
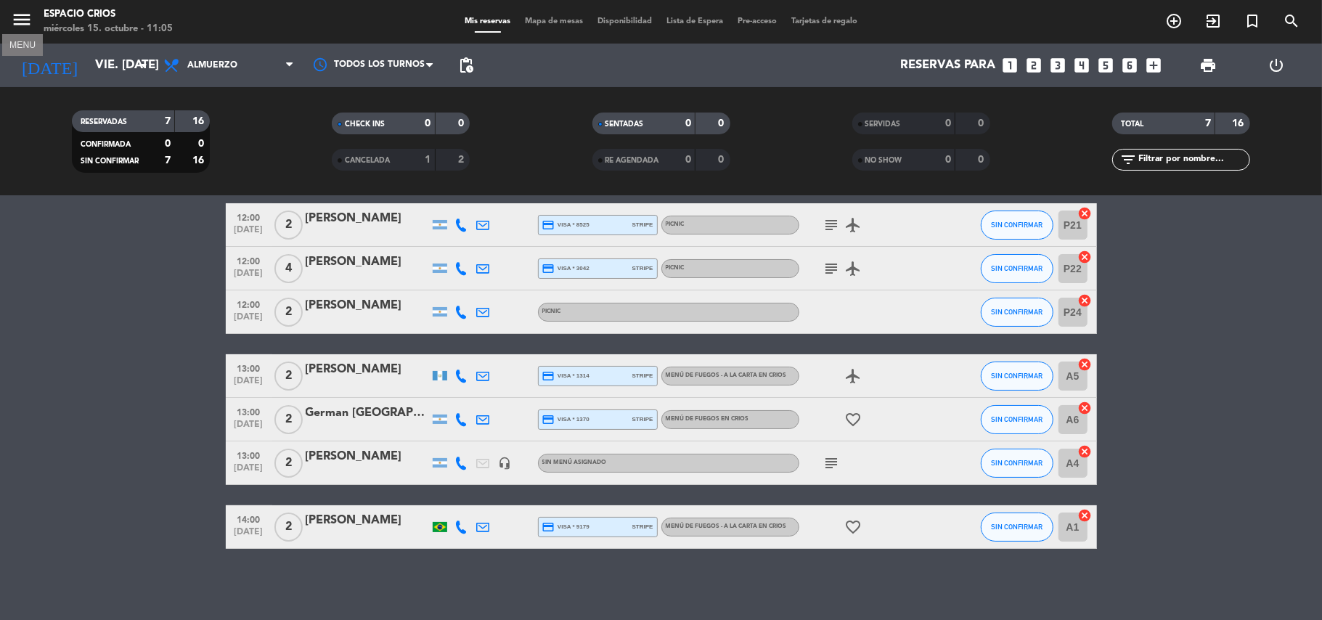
click at [21, 16] on icon "menu" at bounding box center [22, 20] width 22 height 22
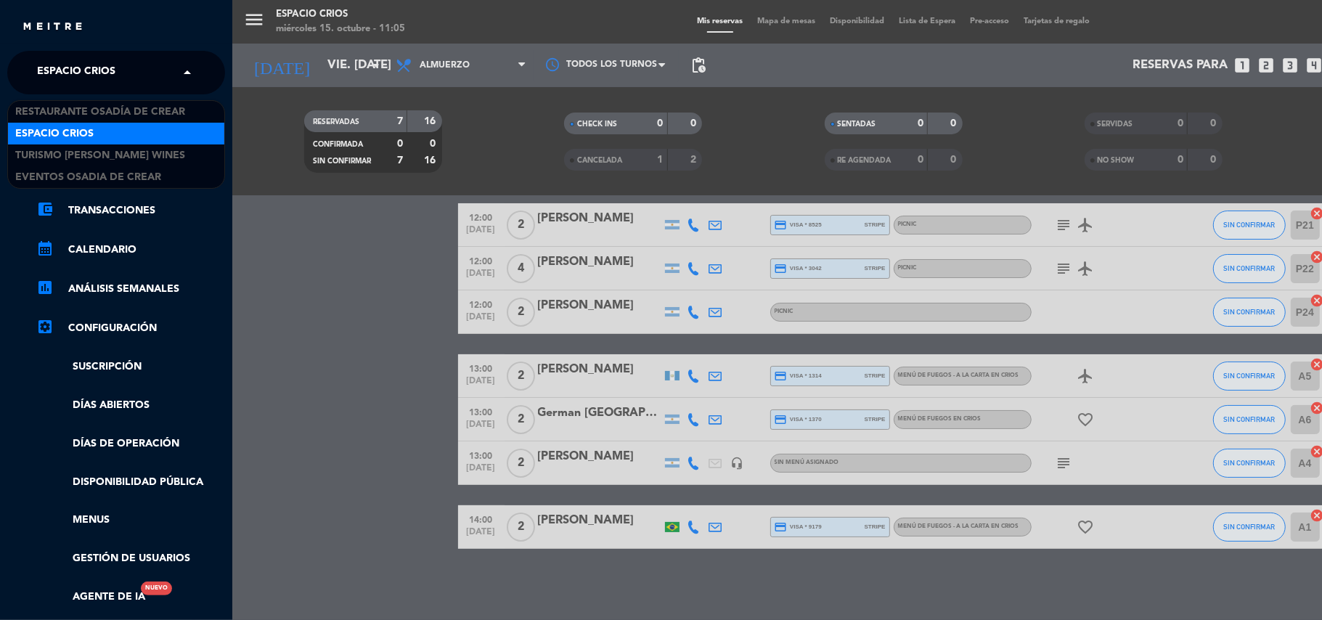
click at [179, 77] on span at bounding box center [191, 72] width 25 height 30
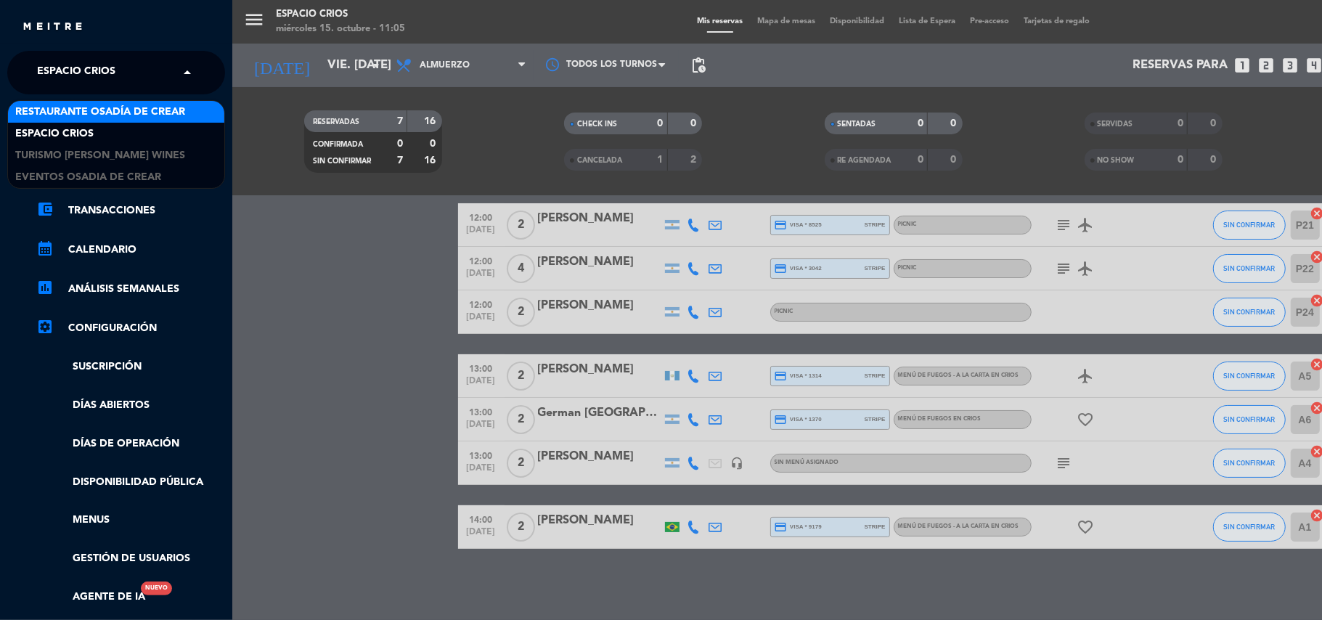
click at [120, 107] on span "Restaurante Osadía de Crear" at bounding box center [100, 112] width 170 height 17
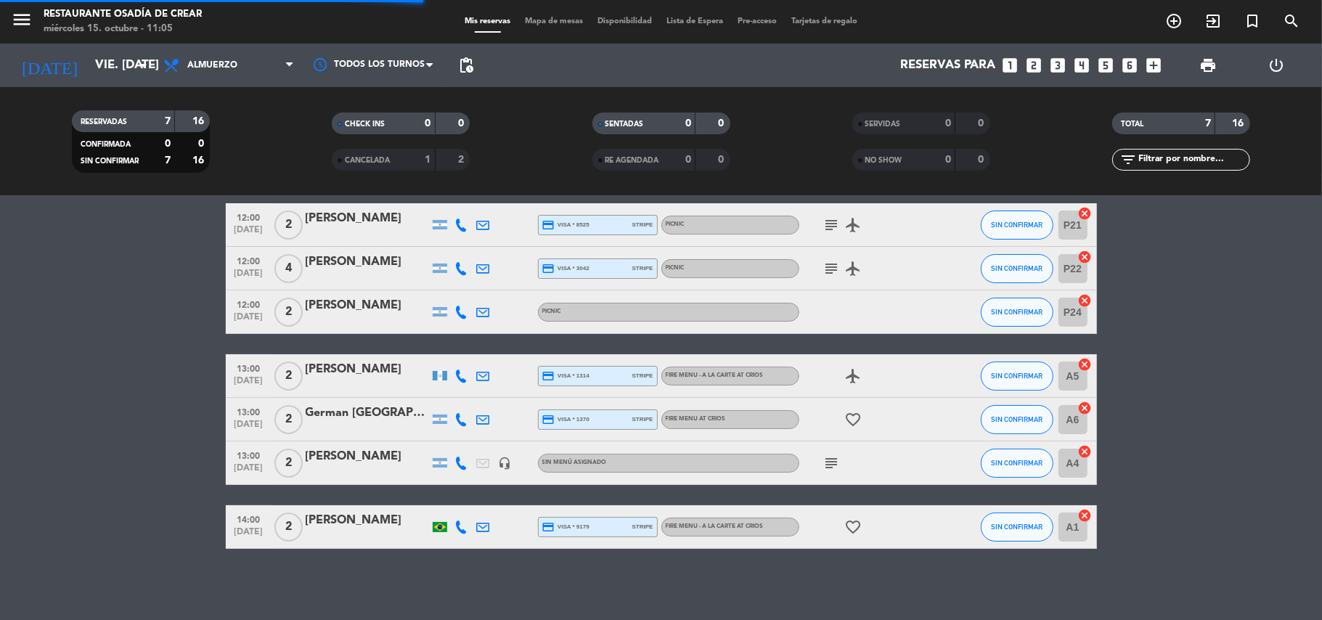
scroll to position [0, 0]
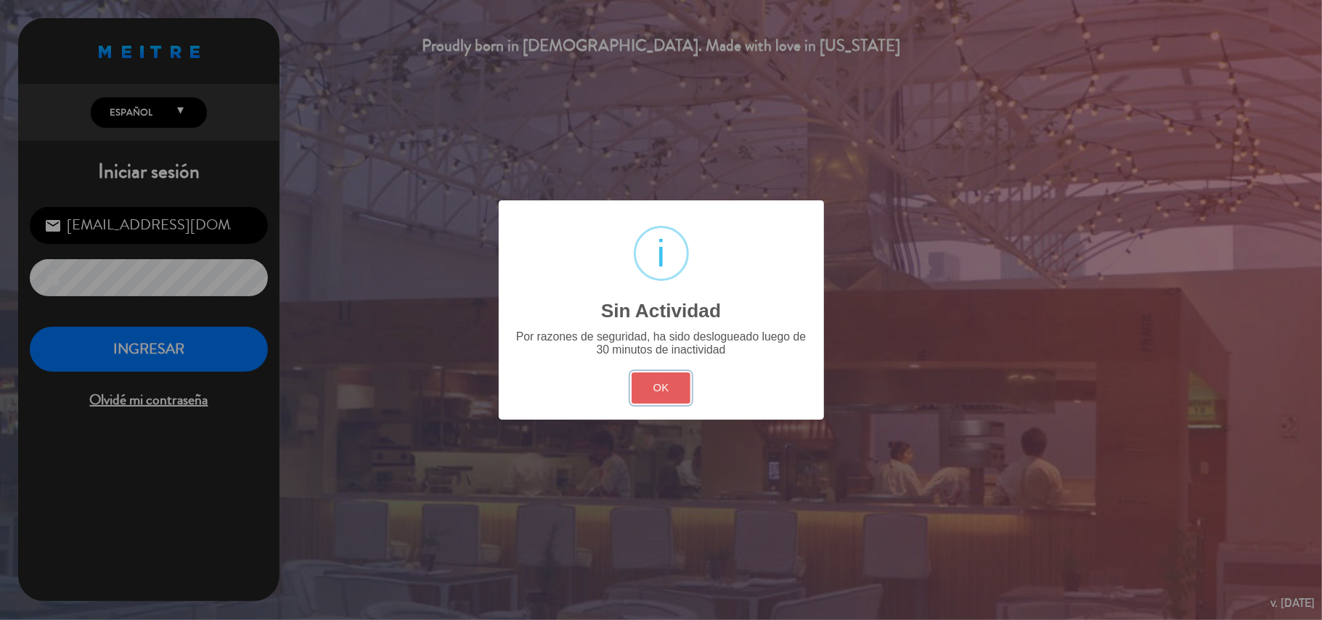
click at [650, 379] on button "OK" at bounding box center [660, 387] width 59 height 31
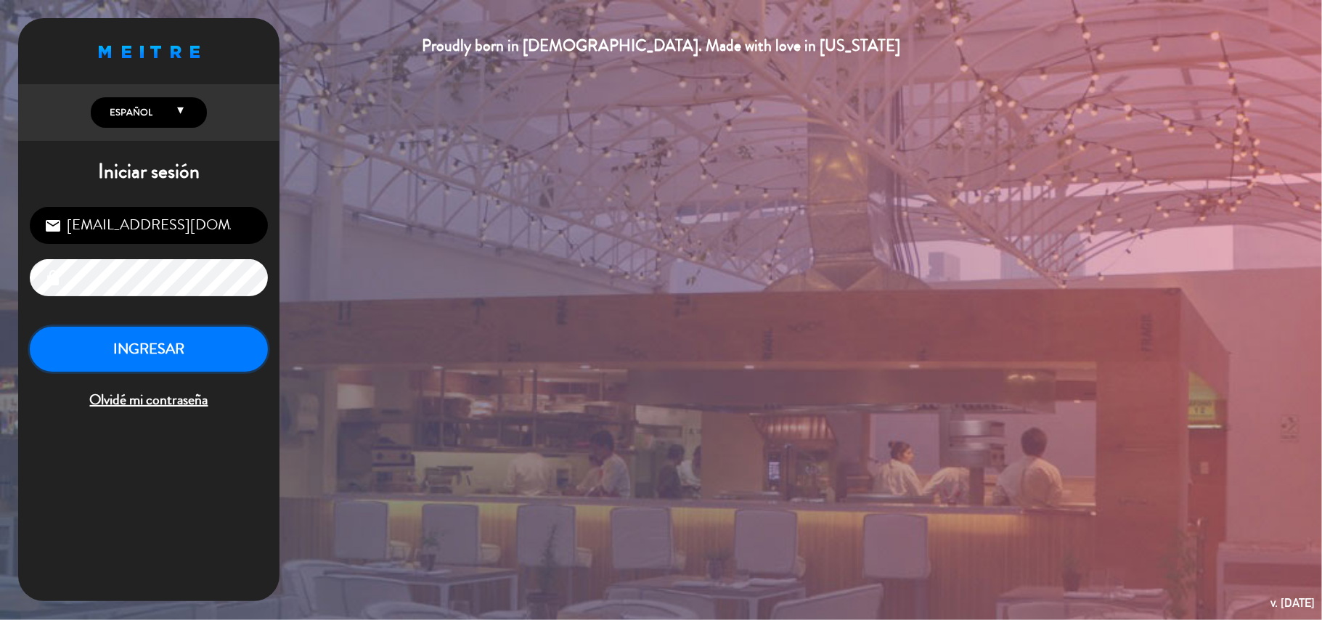
click at [154, 364] on button "INGRESAR" at bounding box center [149, 350] width 238 height 46
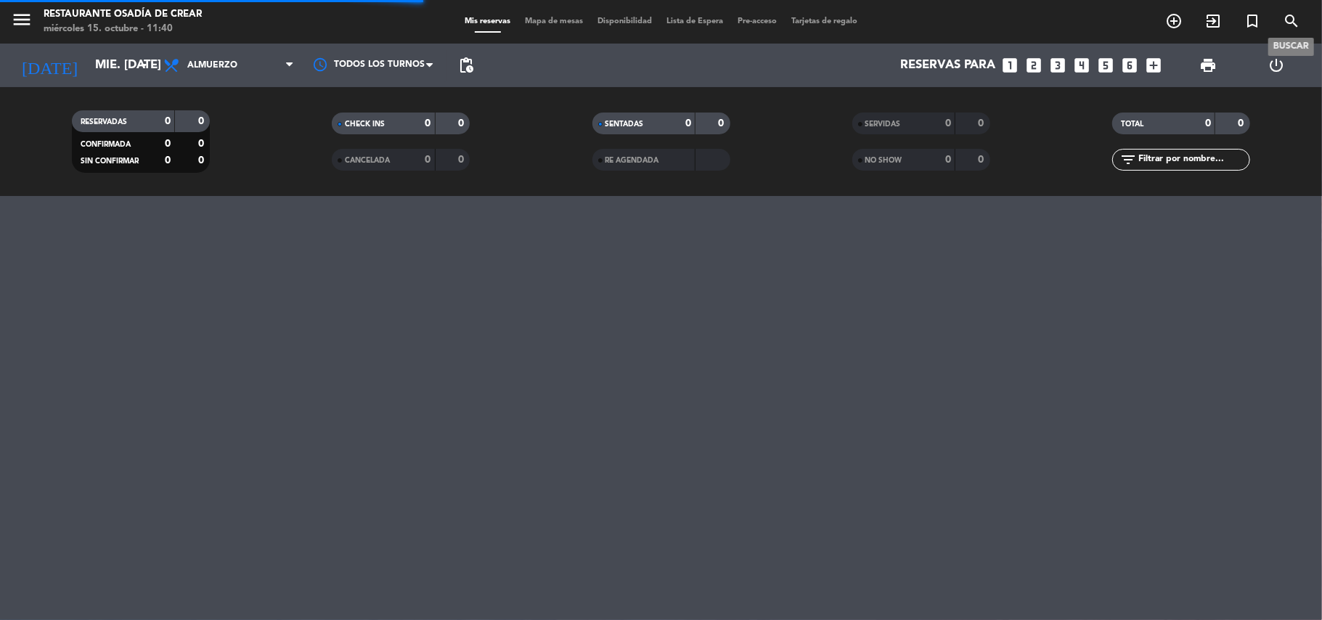
click at [1280, 21] on span "search" at bounding box center [1291, 21] width 39 height 25
click at [1295, 17] on icon "search" at bounding box center [1290, 20] width 17 height 17
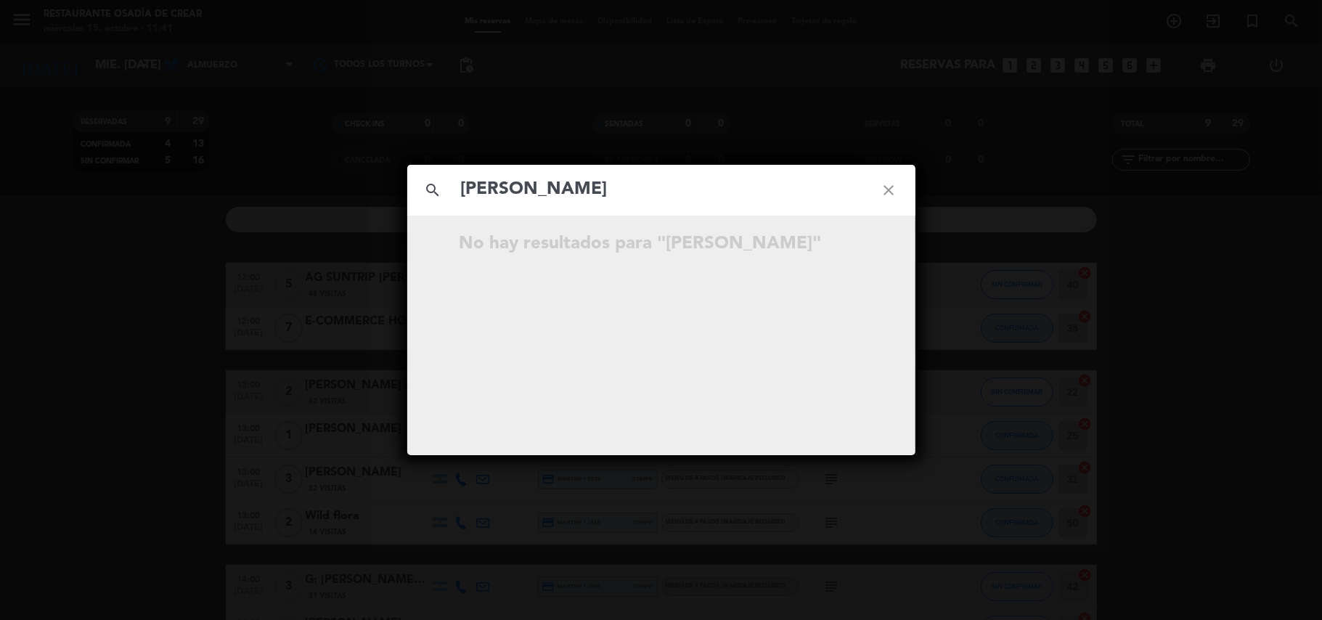
click at [697, 201] on input "[PERSON_NAME]" at bounding box center [661, 190] width 404 height 30
type input "[PERSON_NAME]"
click at [885, 181] on icon "close" at bounding box center [889, 190] width 52 height 52
click at [893, 184] on icon "close" at bounding box center [889, 190] width 52 height 52
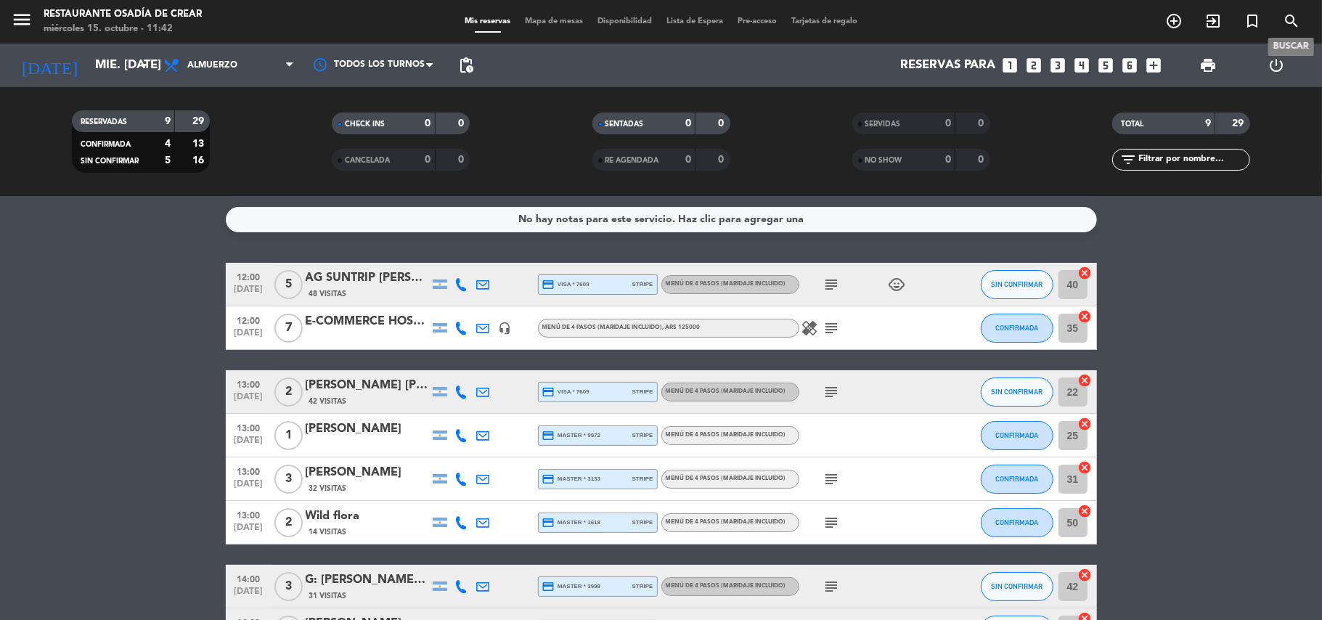
click at [1285, 20] on icon "search" at bounding box center [1290, 20] width 17 height 17
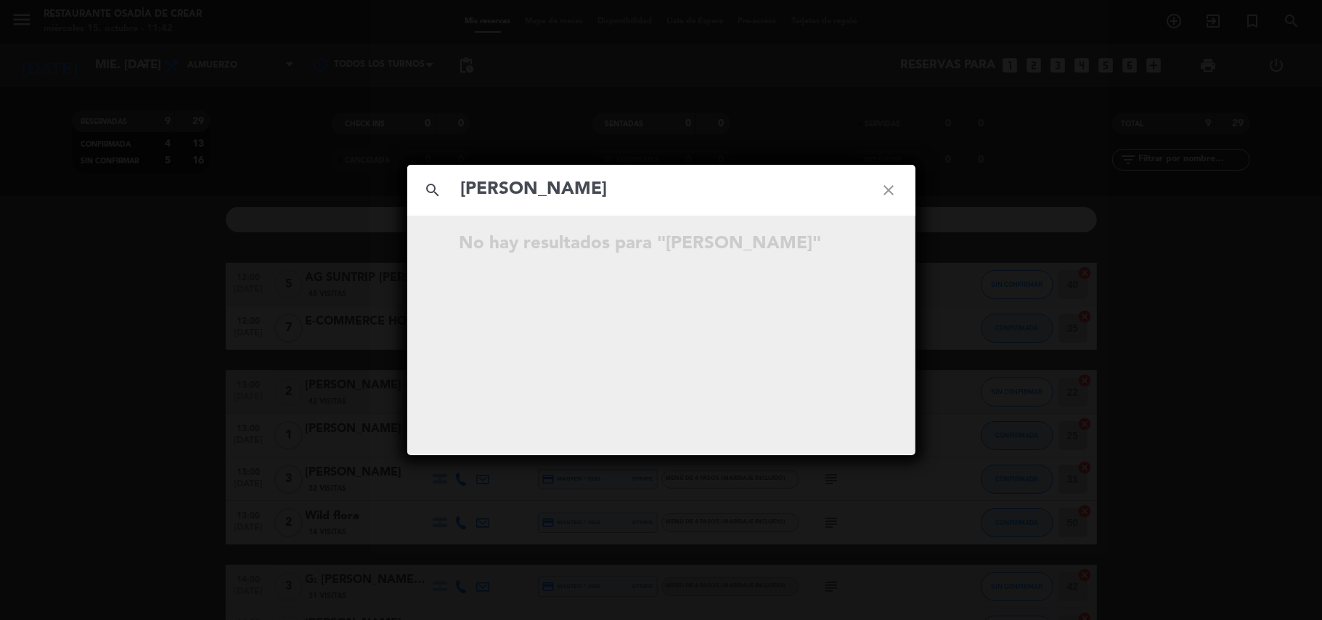
type input "[PERSON_NAME]"
click at [897, 190] on icon "close" at bounding box center [889, 190] width 52 height 52
click at [883, 198] on icon "close" at bounding box center [889, 190] width 52 height 52
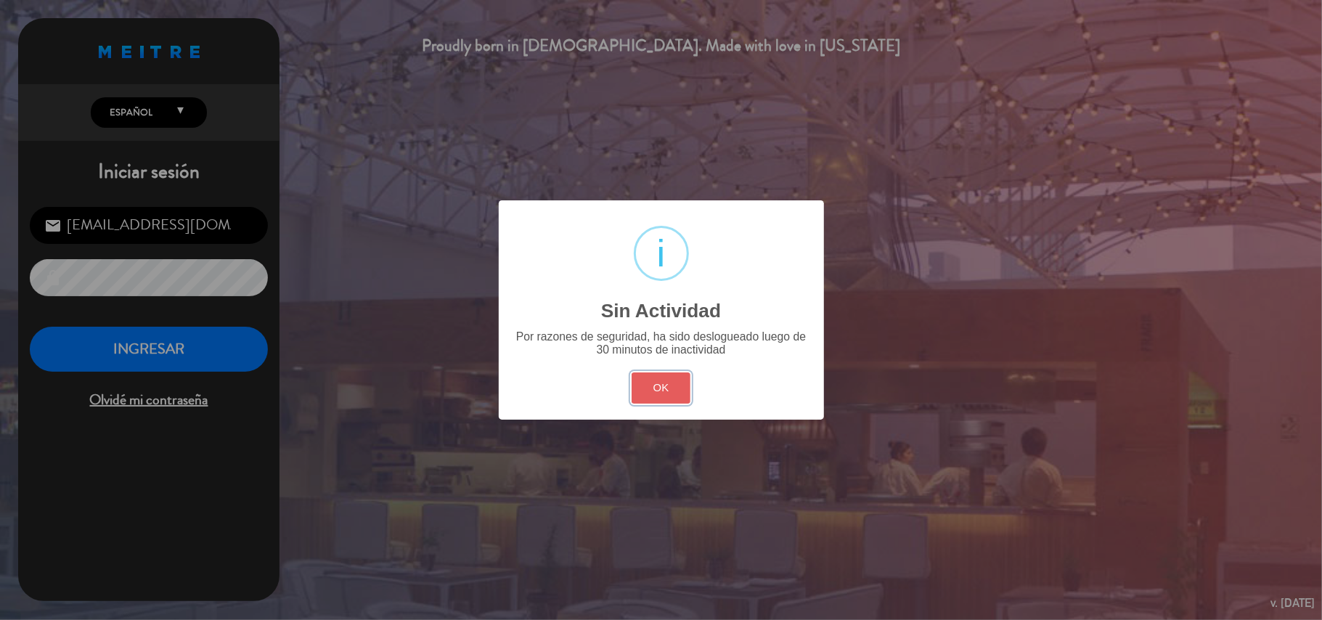
click at [672, 390] on button "OK" at bounding box center [660, 387] width 59 height 31
